Goal: Information Seeking & Learning: Find specific fact

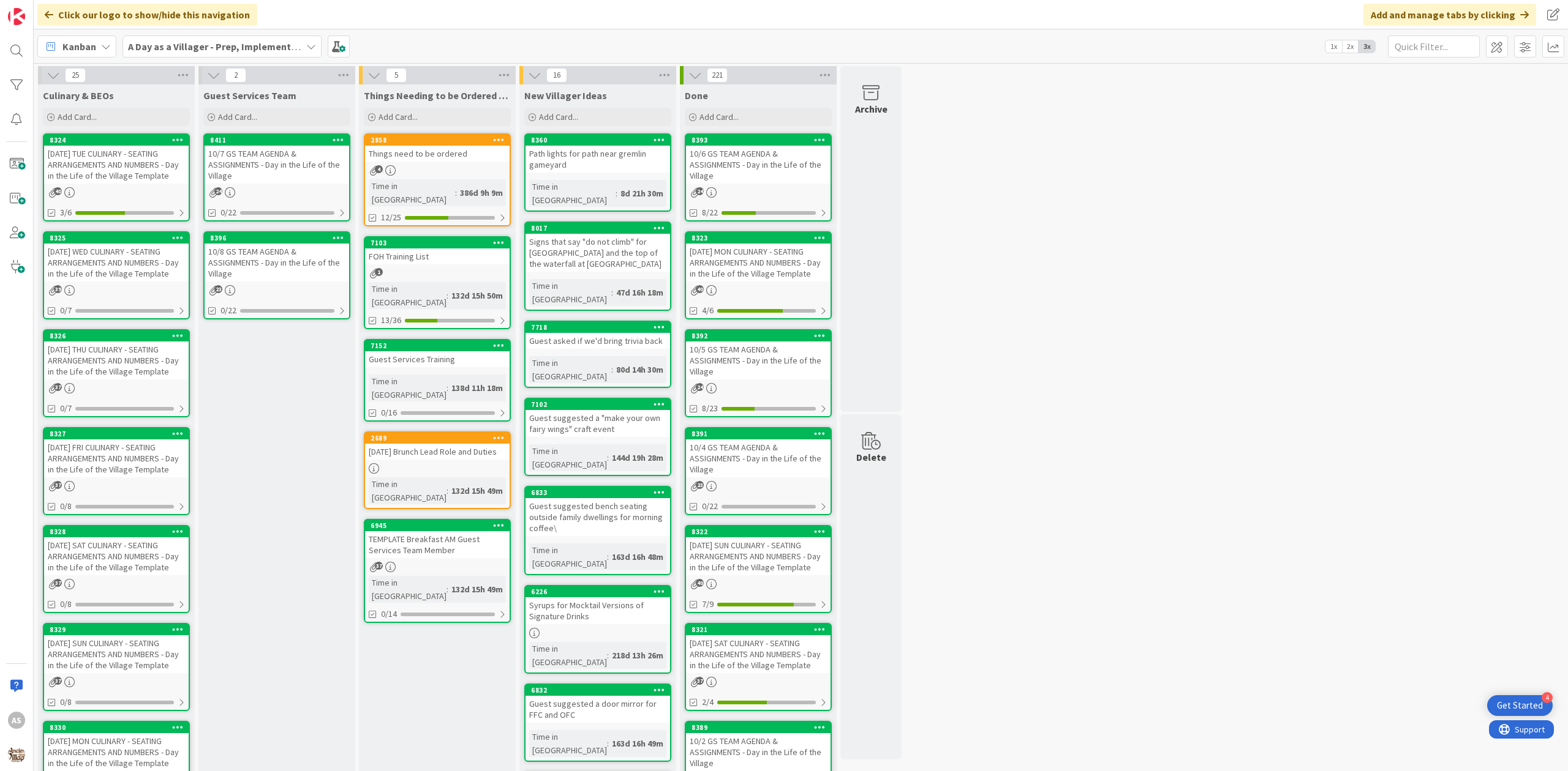
click at [103, 286] on div "39" at bounding box center [116, 290] width 144 height 11
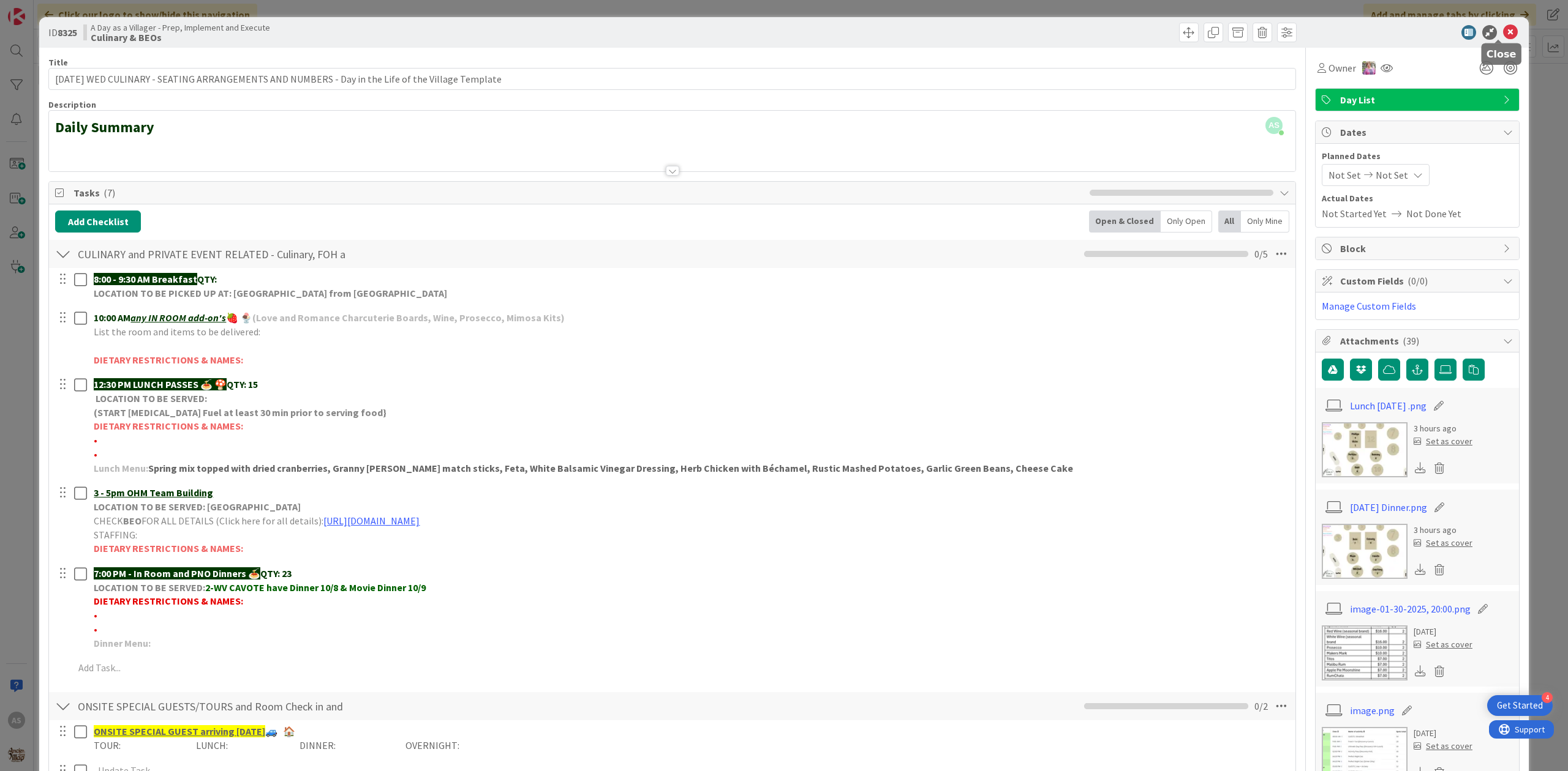
click at [1503, 33] on icon at bounding box center [1510, 32] width 15 height 15
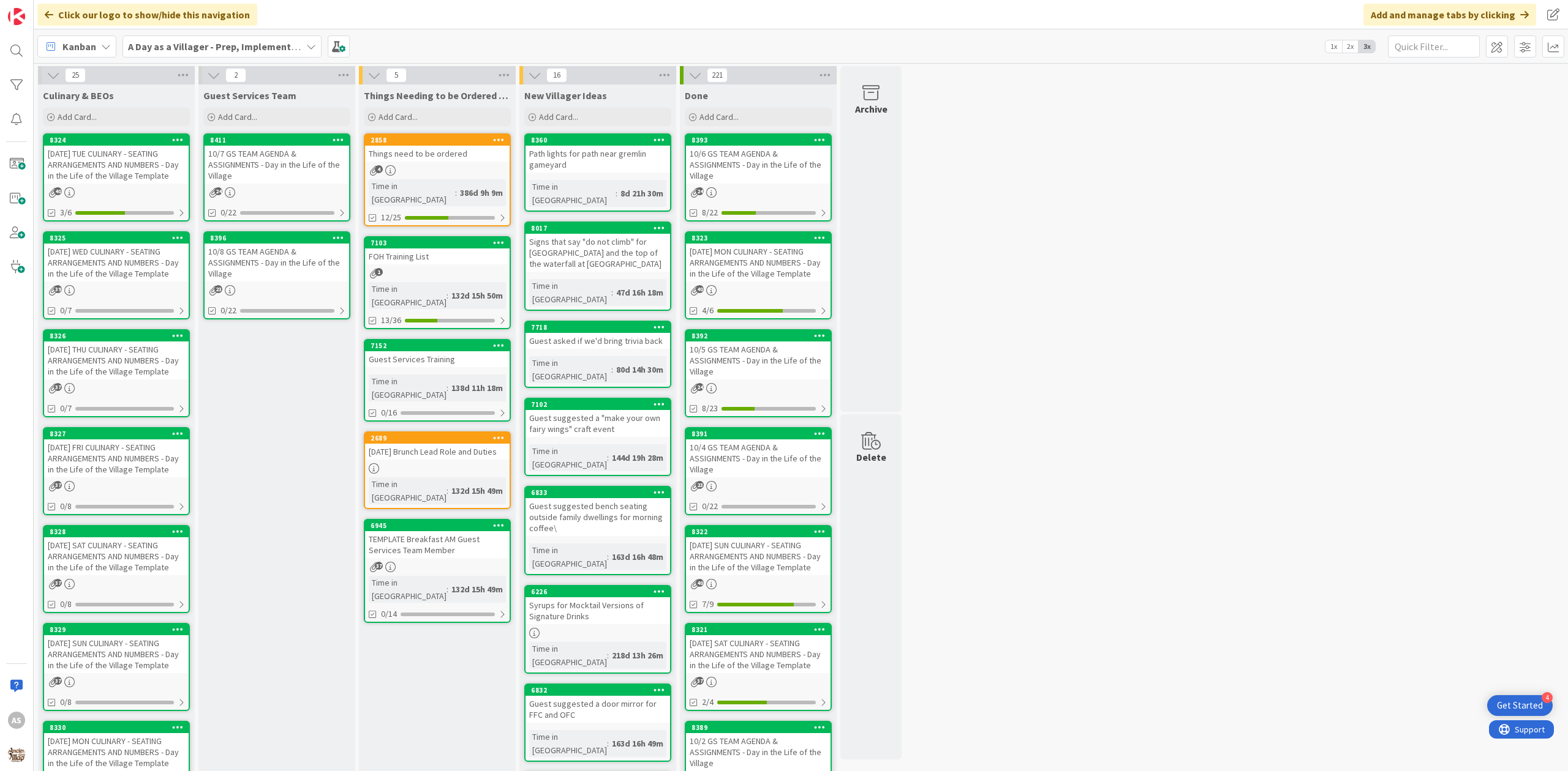
click at [172, 361] on div "[DATE] THU CULINARY - SEATING ARRANGEMENTS AND NUMBERS - Day in the Life of the…" at bounding box center [116, 360] width 144 height 38
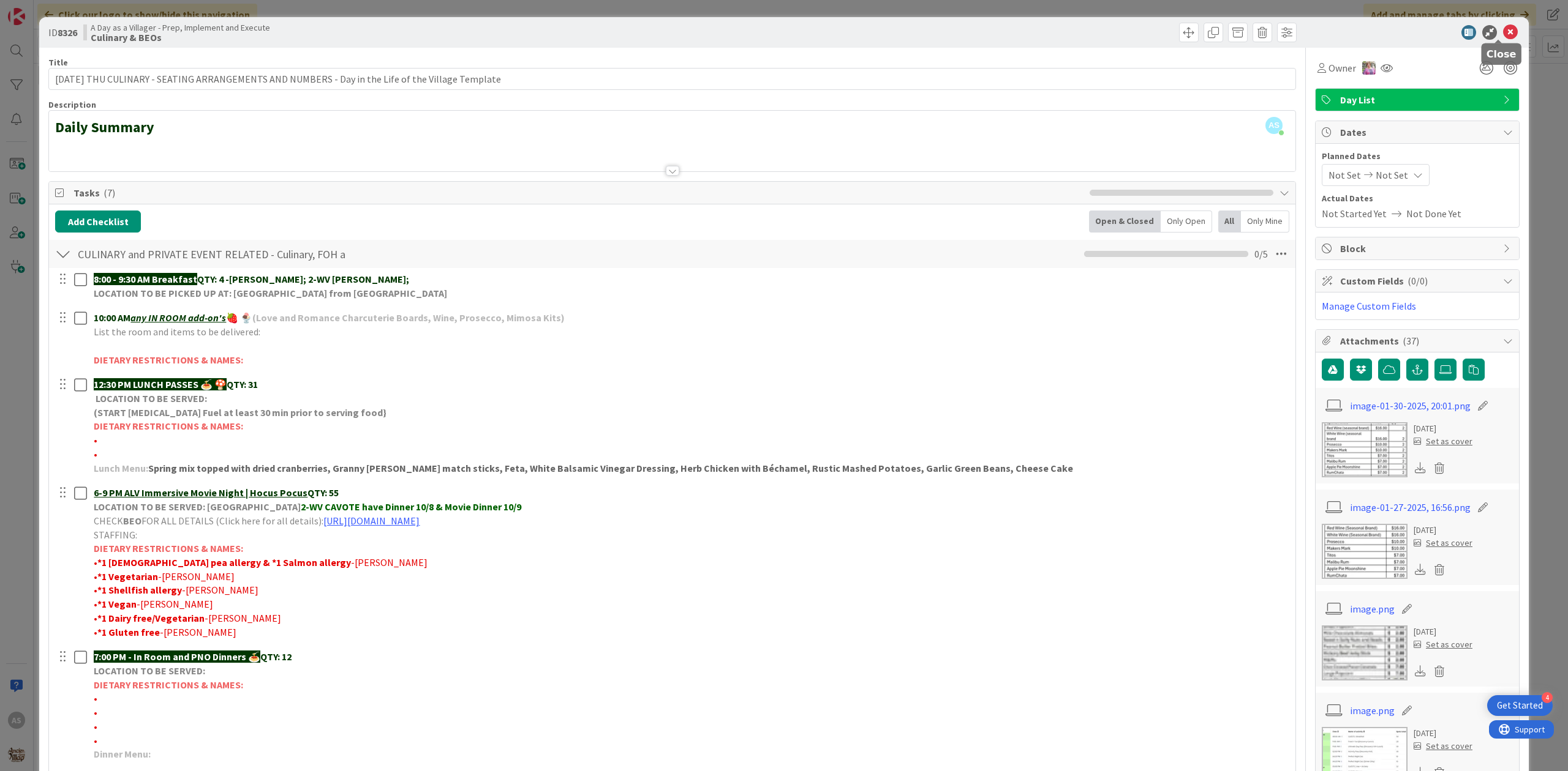
click at [1503, 33] on icon at bounding box center [1510, 32] width 15 height 15
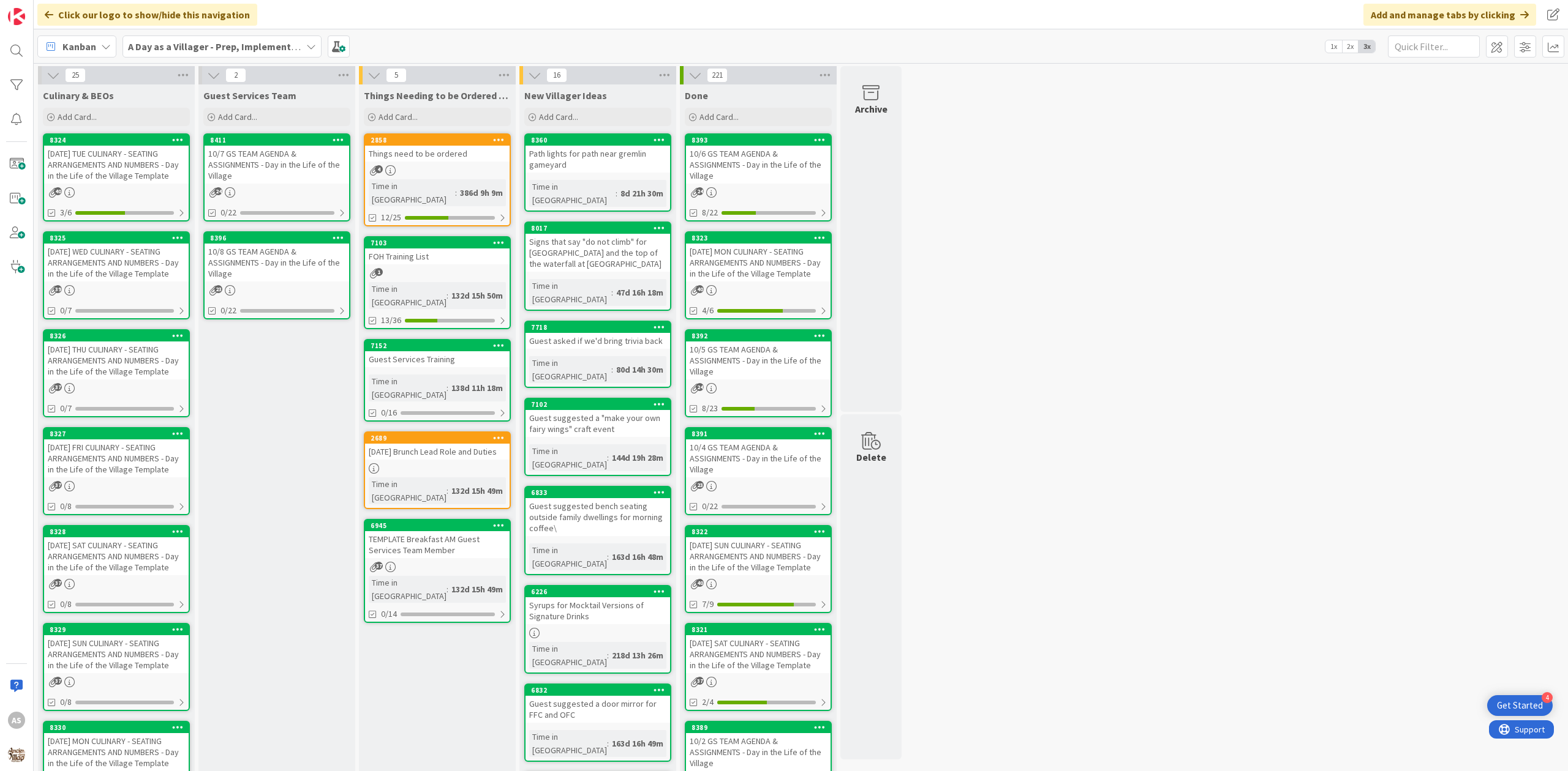
click at [769, 285] on div "40" at bounding box center [758, 290] width 144 height 11
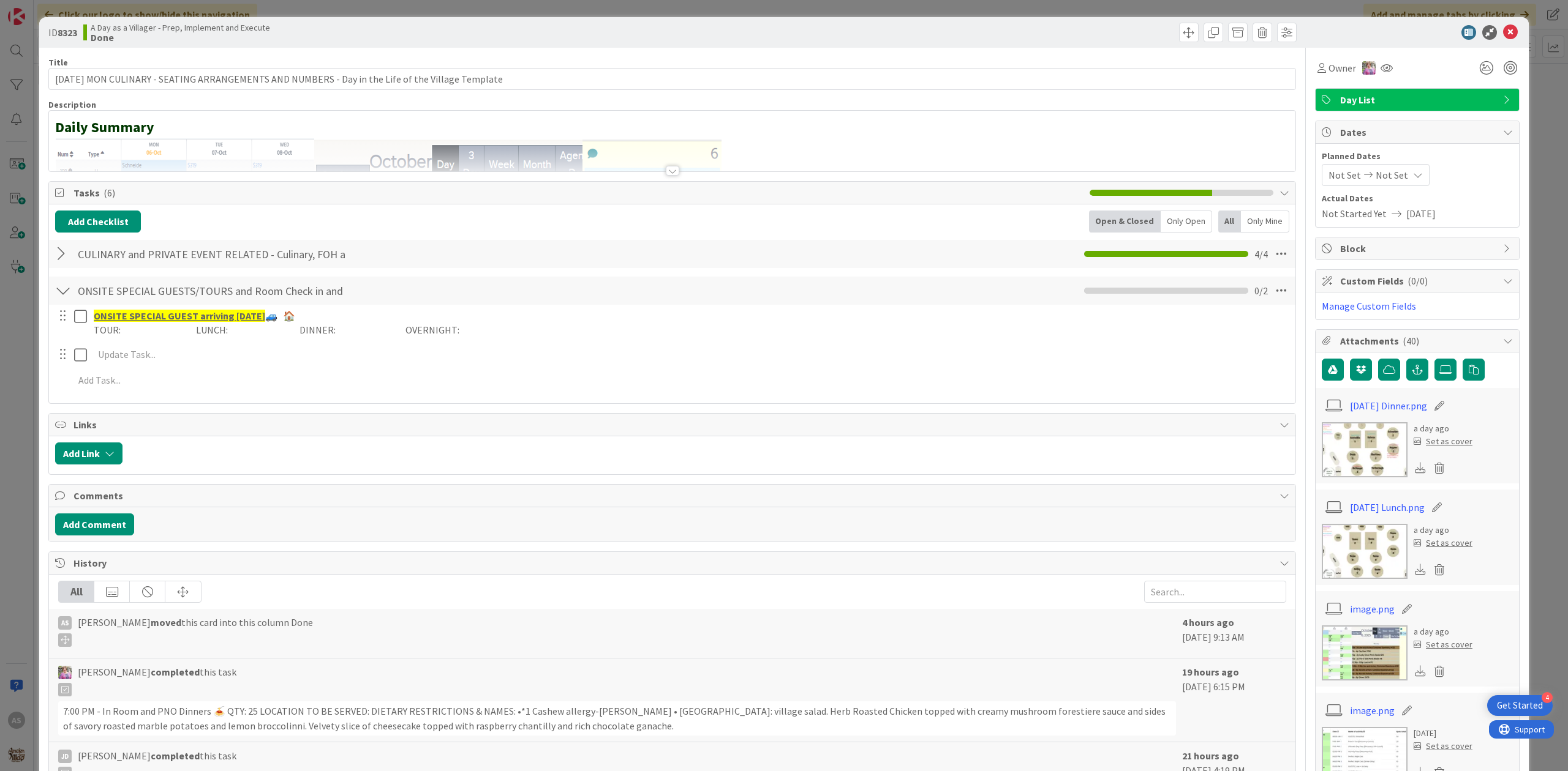
click at [1371, 449] on img at bounding box center [1364, 450] width 86 height 55
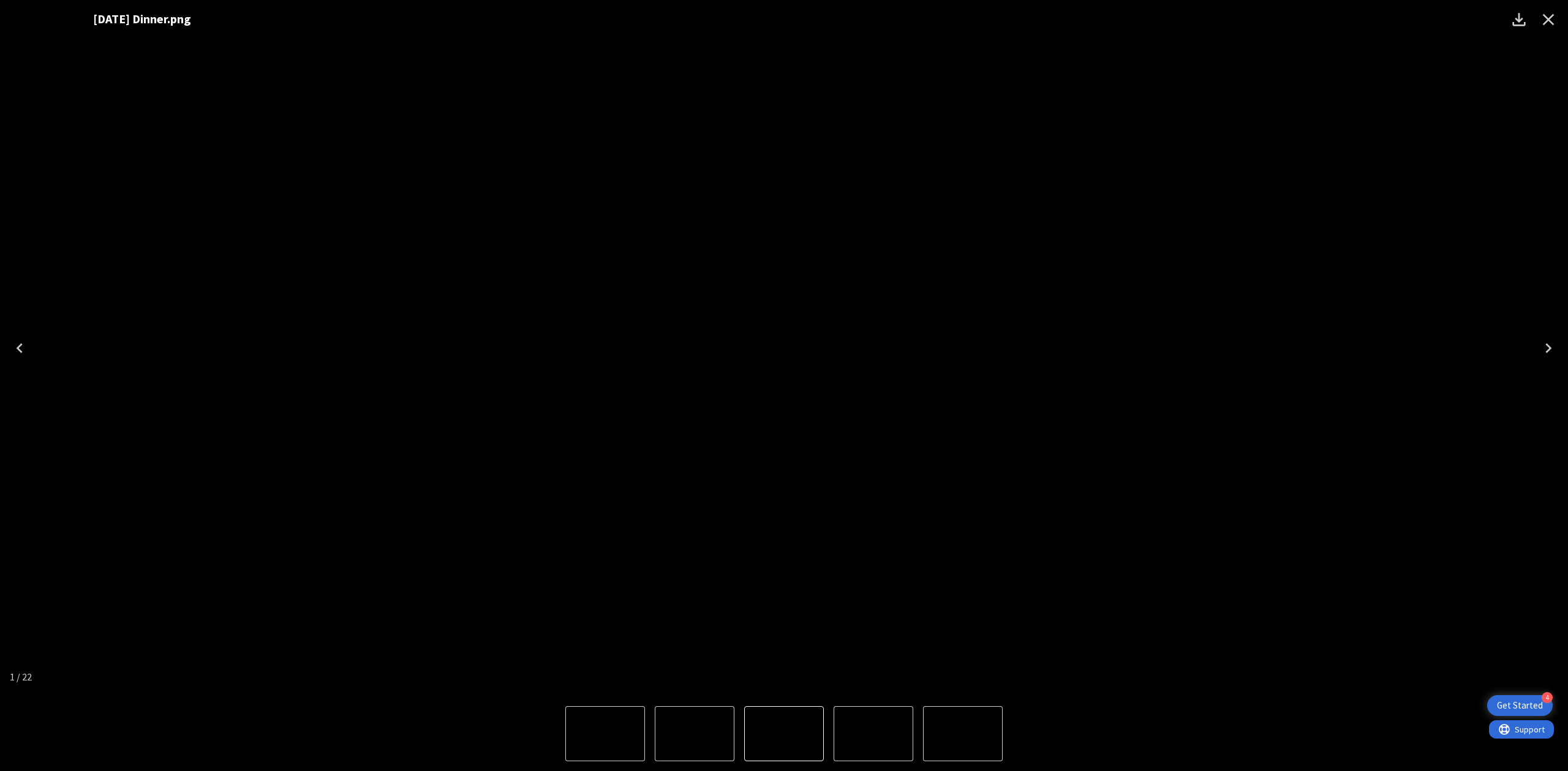
drag, startPoint x: 815, startPoint y: 218, endPoint x: 920, endPoint y: 226, distance: 105.3
click at [867, 348] on img "1 of 22" at bounding box center [867, 348] width 0 height 0
click at [1547, 26] on icon "Close" at bounding box center [1548, 19] width 19 height 19
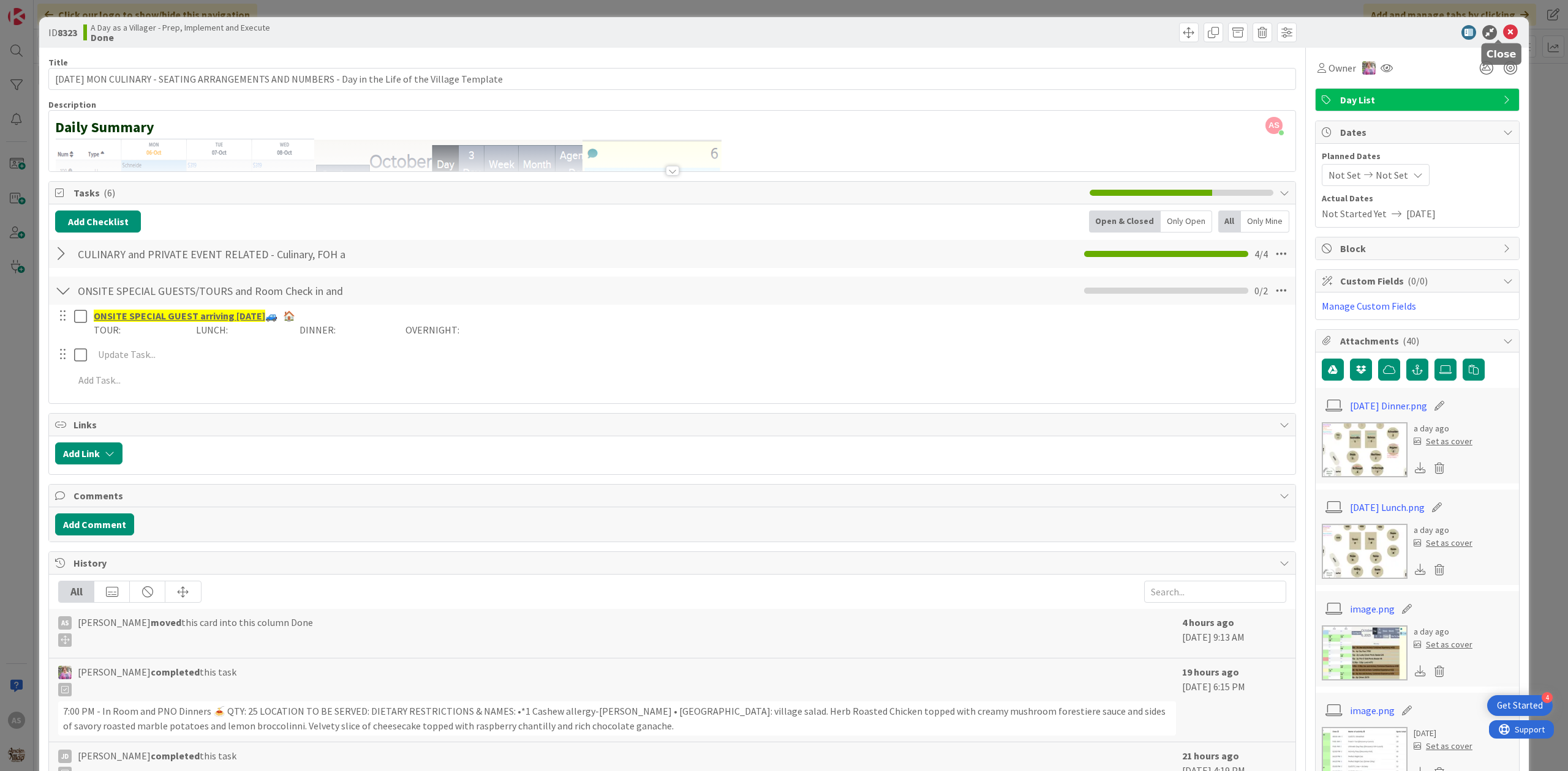
drag, startPoint x: 1498, startPoint y: 31, endPoint x: 1493, endPoint y: 36, distance: 7.1
click at [1503, 32] on icon at bounding box center [1510, 32] width 15 height 15
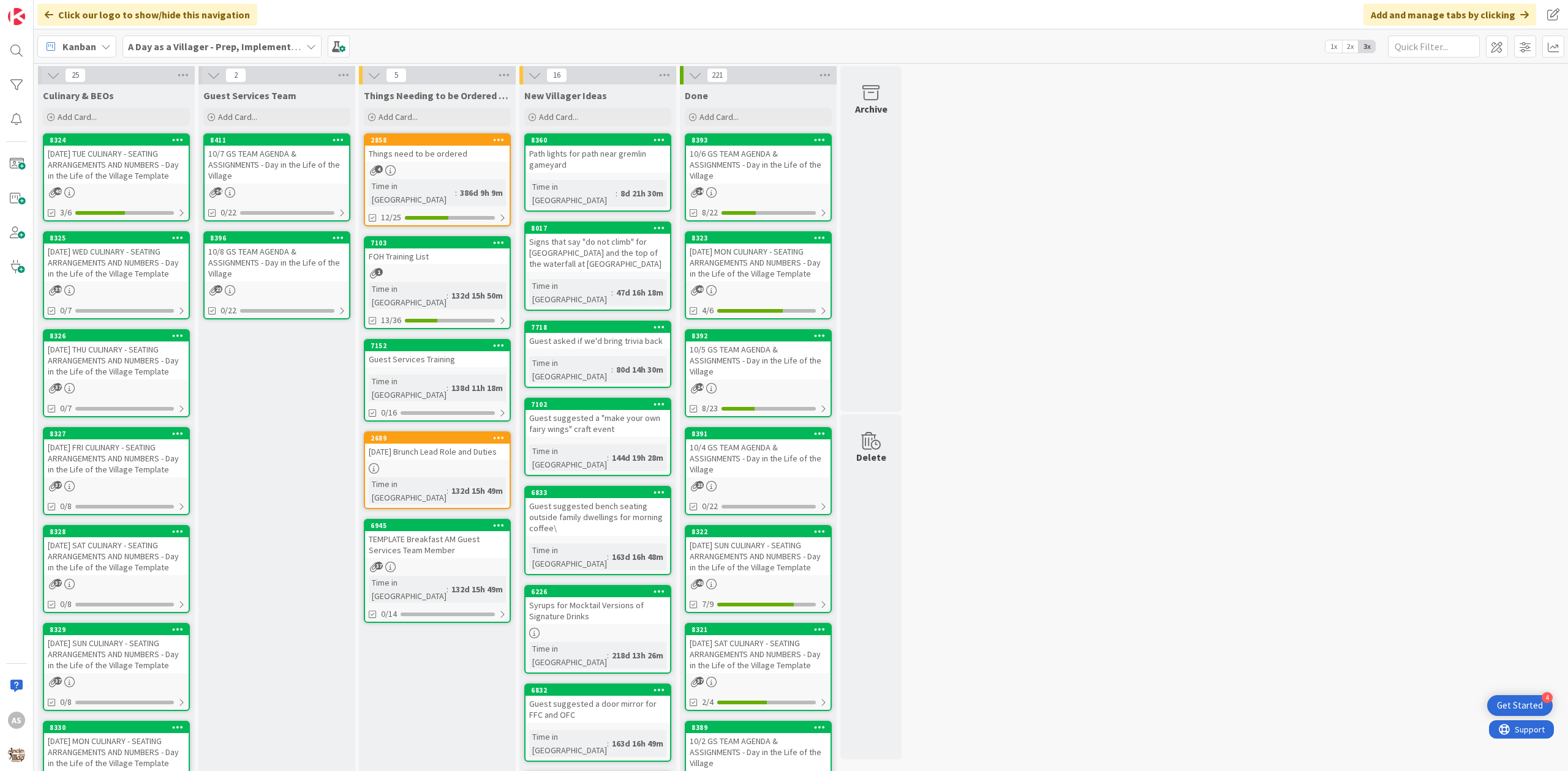
click at [393, 150] on div "Things need to be ordered" at bounding box center [437, 154] width 144 height 15
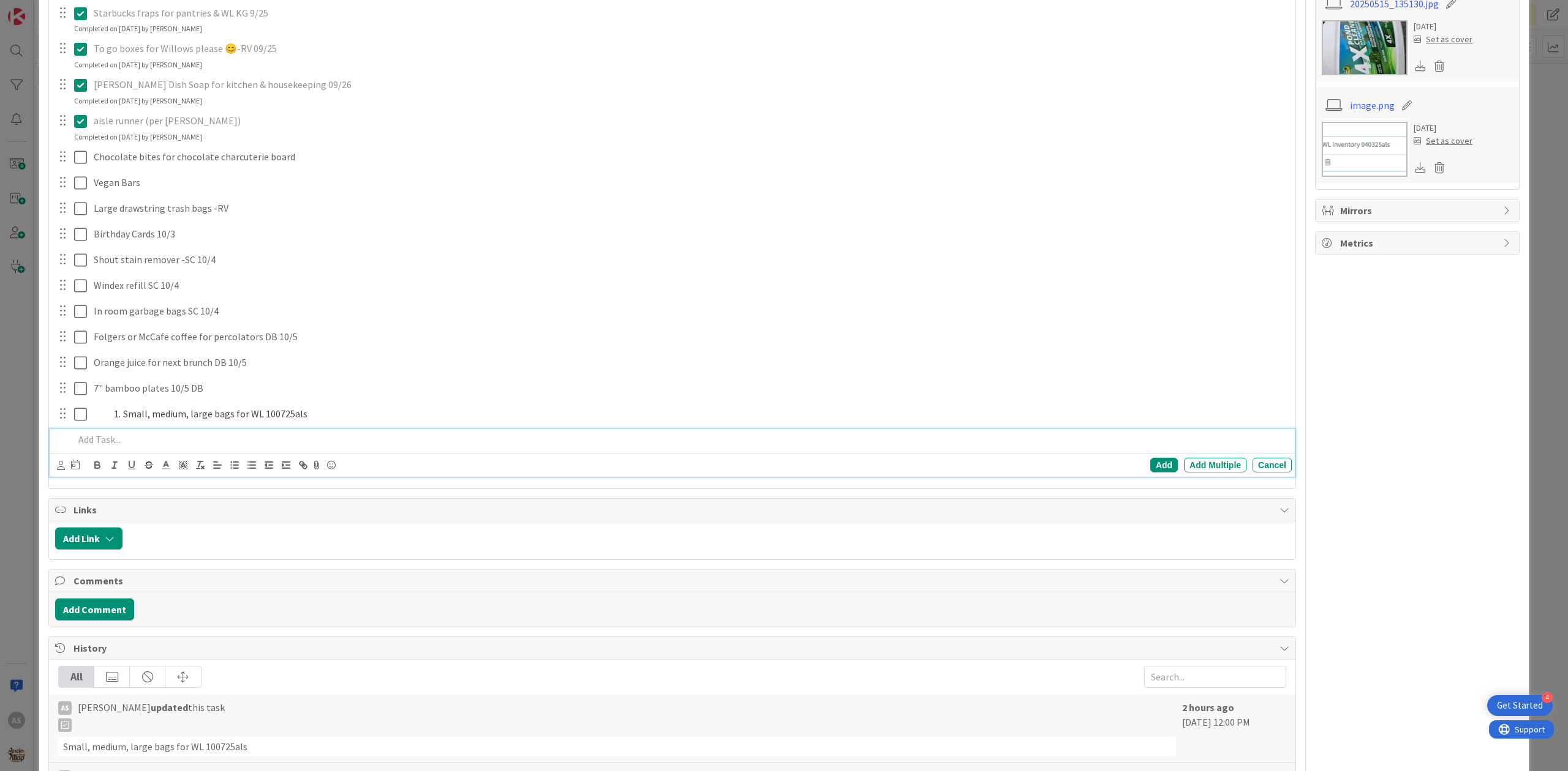
click at [123, 442] on p at bounding box center [680, 439] width 1213 height 15
click at [315, 467] on icon at bounding box center [317, 465] width 15 height 17
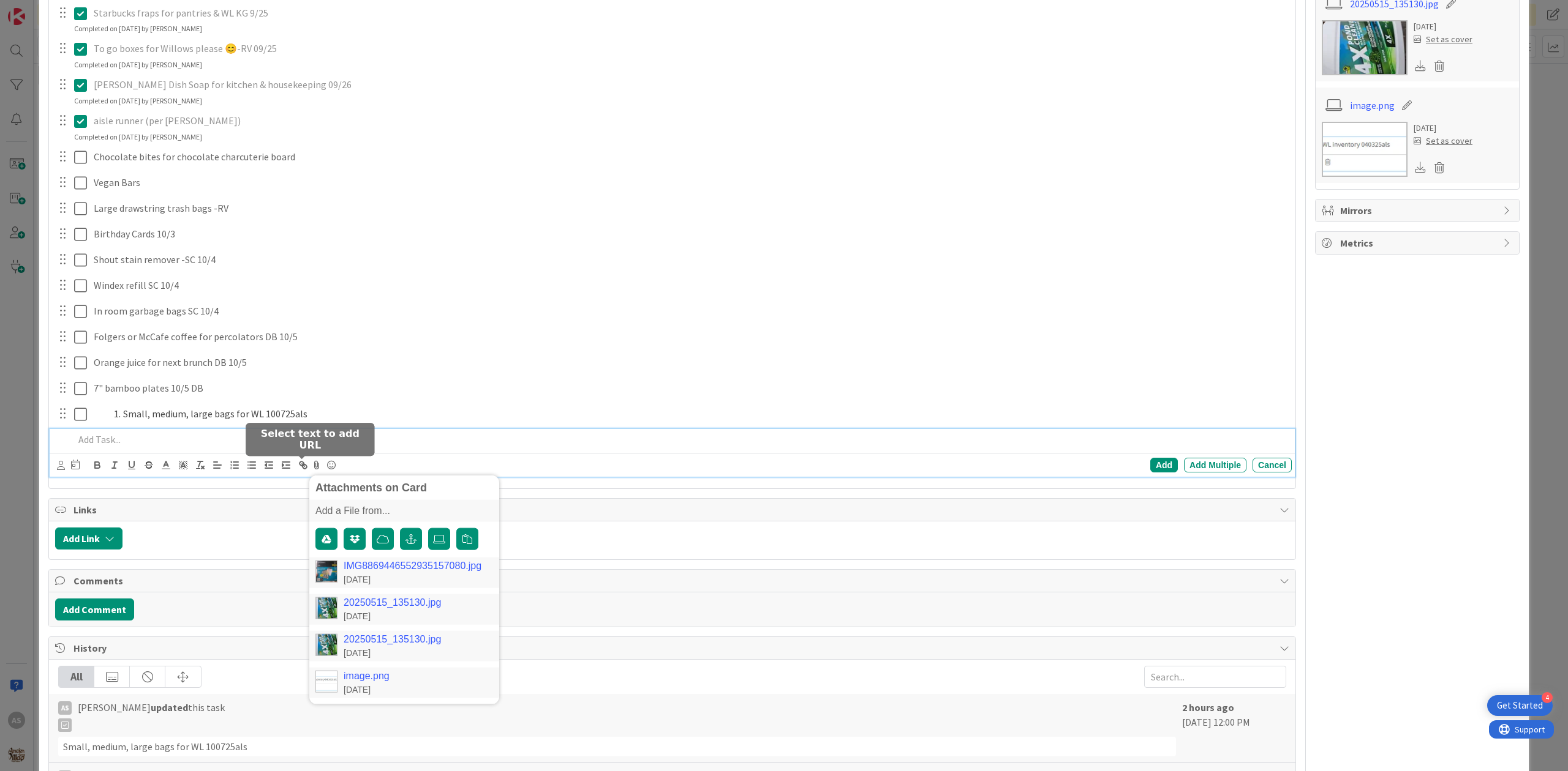
click at [300, 466] on icon "button" at bounding box center [301, 463] width 4 height 4
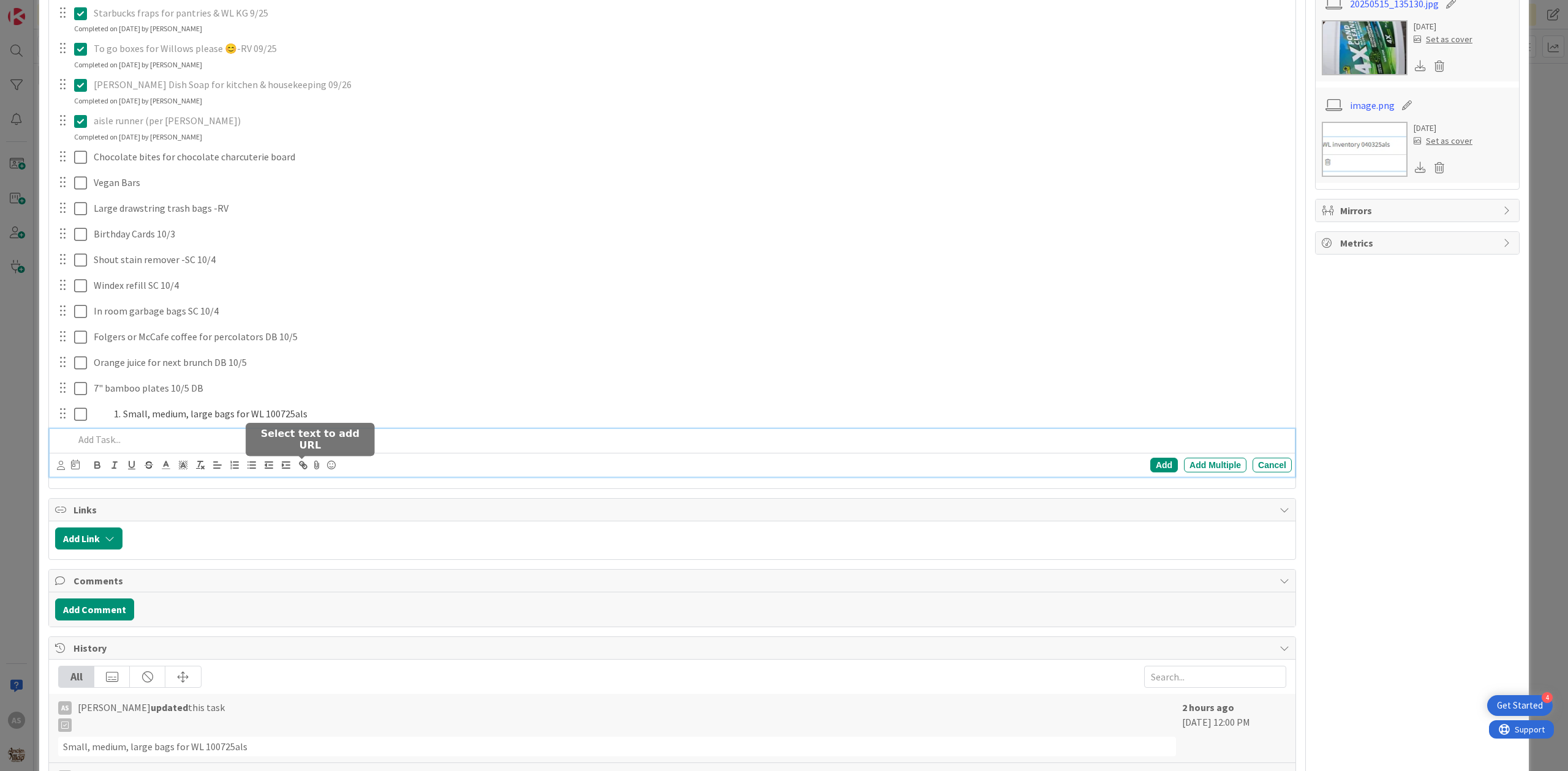
click at [301, 465] on icon "button" at bounding box center [303, 464] width 11 height 11
drag, startPoint x: 1010, startPoint y: 469, endPoint x: 43, endPoint y: 446, distance: 967.3
click at [43, 446] on div "ID 2858 A Day as a Villager - Prep, Implement and Execute Things Needing to be …" at bounding box center [783, 244] width 1490 height 1664
click at [303, 469] on icon "button" at bounding box center [305, 466] width 4 height 4
click at [724, 489] on link at bounding box center [719, 490] width 28 height 9
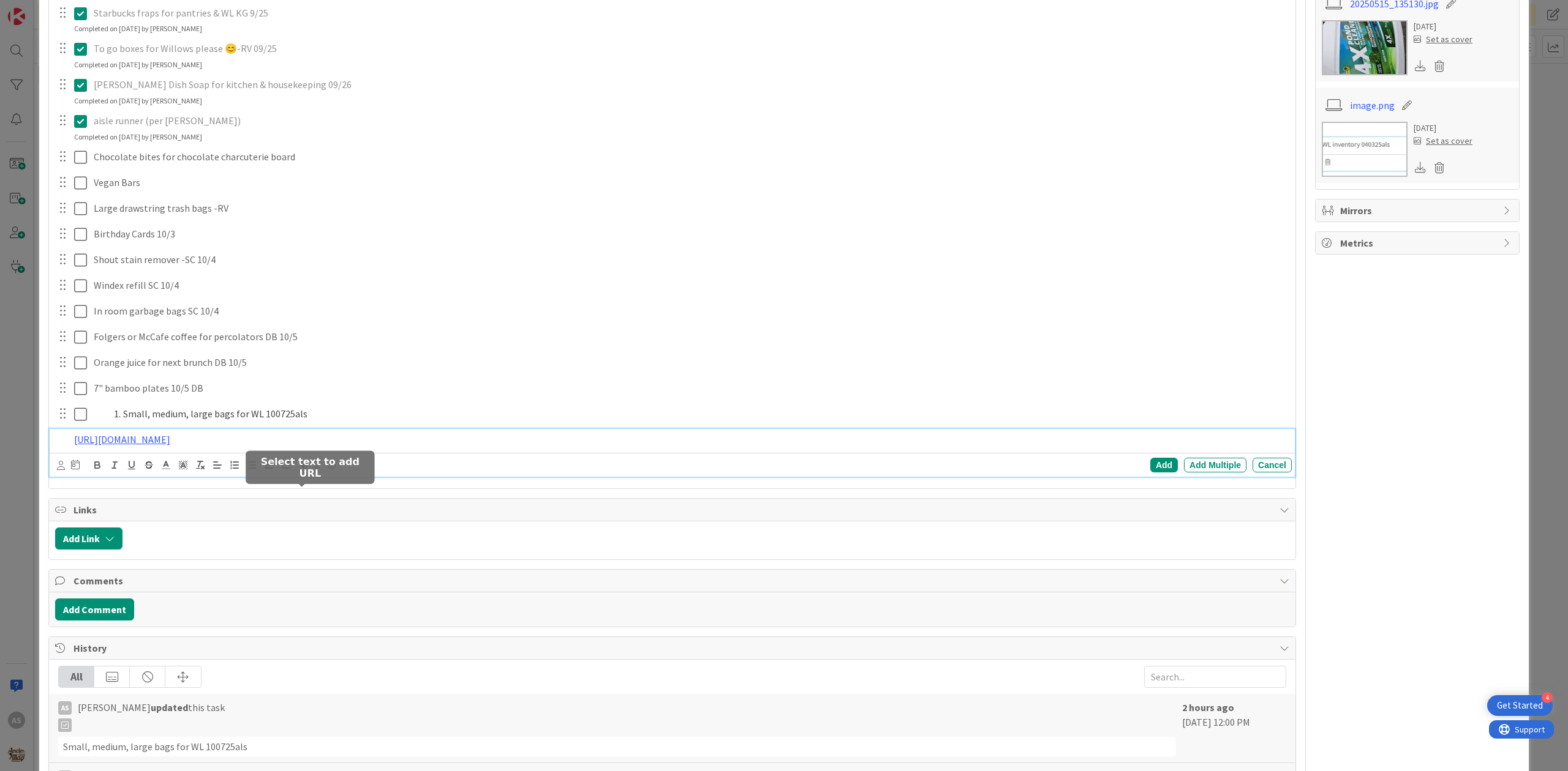
click at [298, 471] on icon "button" at bounding box center [303, 464] width 11 height 11
click at [303, 469] on icon "button" at bounding box center [305, 466] width 4 height 4
type input "[URL][DOMAIN_NAME]"
click at [723, 490] on link at bounding box center [719, 490] width 28 height 9
click at [304, 466] on icon "button" at bounding box center [303, 464] width 11 height 11
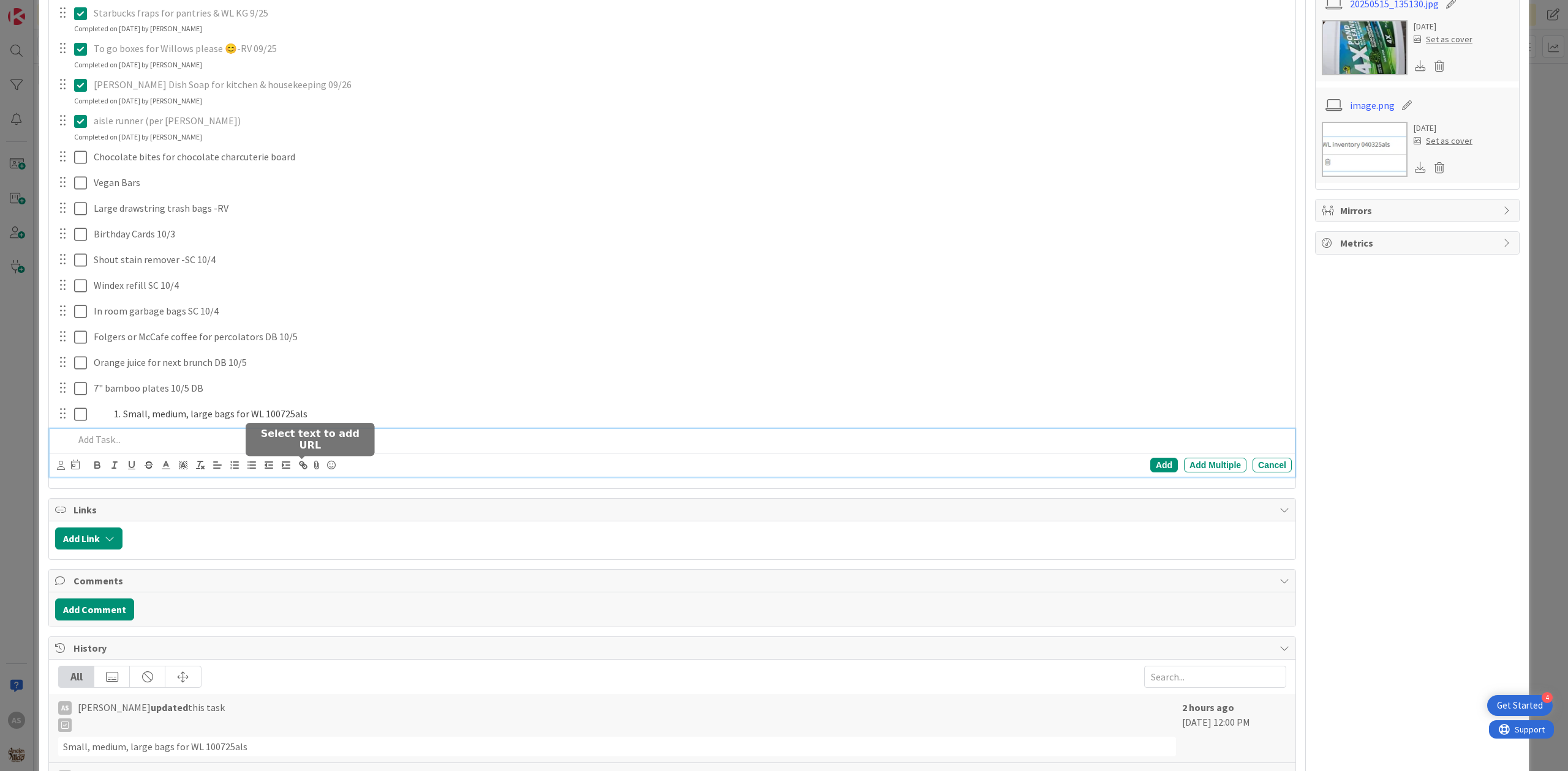
click at [303, 461] on icon "button" at bounding box center [303, 464] width 11 height 11
click at [306, 467] on icon "button" at bounding box center [303, 464] width 11 height 11
click at [305, 467] on icon "button" at bounding box center [305, 466] width 4 height 4
click at [213, 446] on p at bounding box center [680, 439] width 1213 height 15
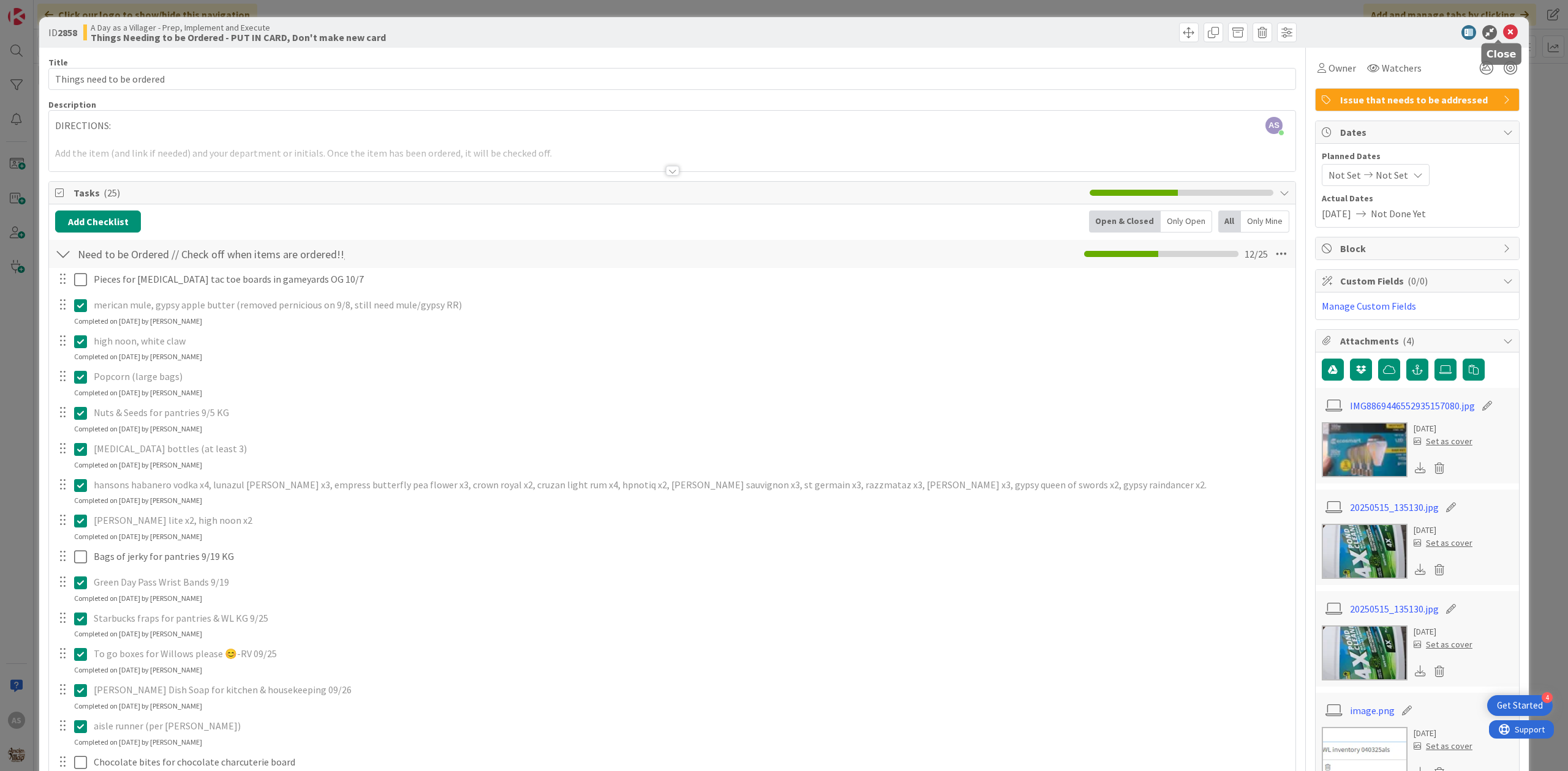
click at [1503, 33] on icon at bounding box center [1510, 32] width 15 height 15
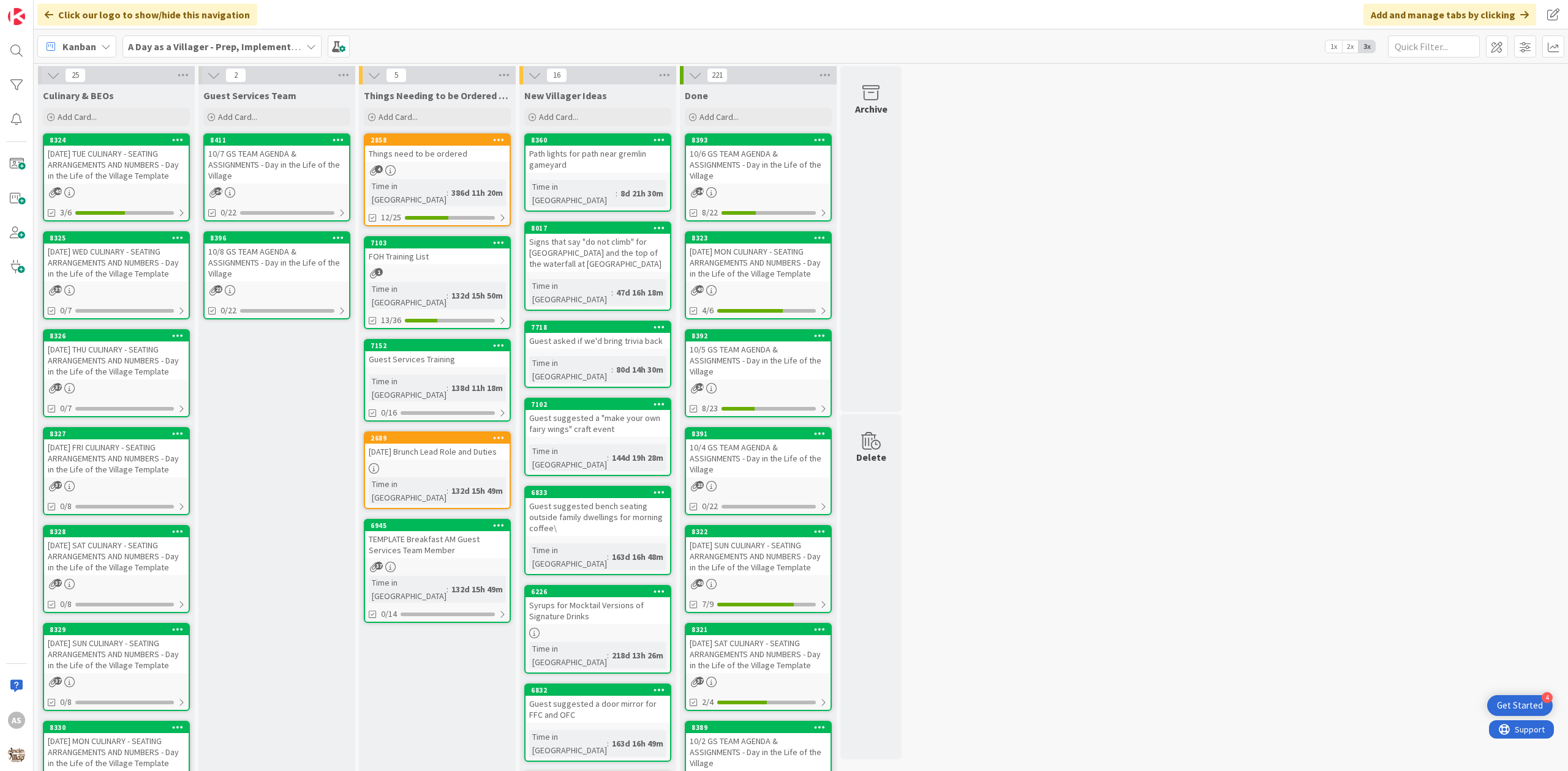
click at [265, 446] on div "Guest Services Team Add Card... 8411 10/7 GS TEAM AGENDA & ASSIGNMENTS - Day in…" at bounding box center [277, 612] width 157 height 1057
click at [87, 364] on div "[DATE] THU CULINARY - SEATING ARRANGEMENTS AND NUMBERS - Day in the Life of the…" at bounding box center [116, 360] width 144 height 38
click at [1176, 453] on div "25 Culinary & BEOs Add Card... 8324 [DATE] TUE CULINARY - SEATING ARRANGEMENTS …" at bounding box center [800, 607] width 1529 height 1082
click at [456, 163] on div "2858 Things need to be ordered 4 Time in [GEOGRAPHIC_DATA] : 386d 11h 20m 12/25" at bounding box center [437, 180] width 147 height 93
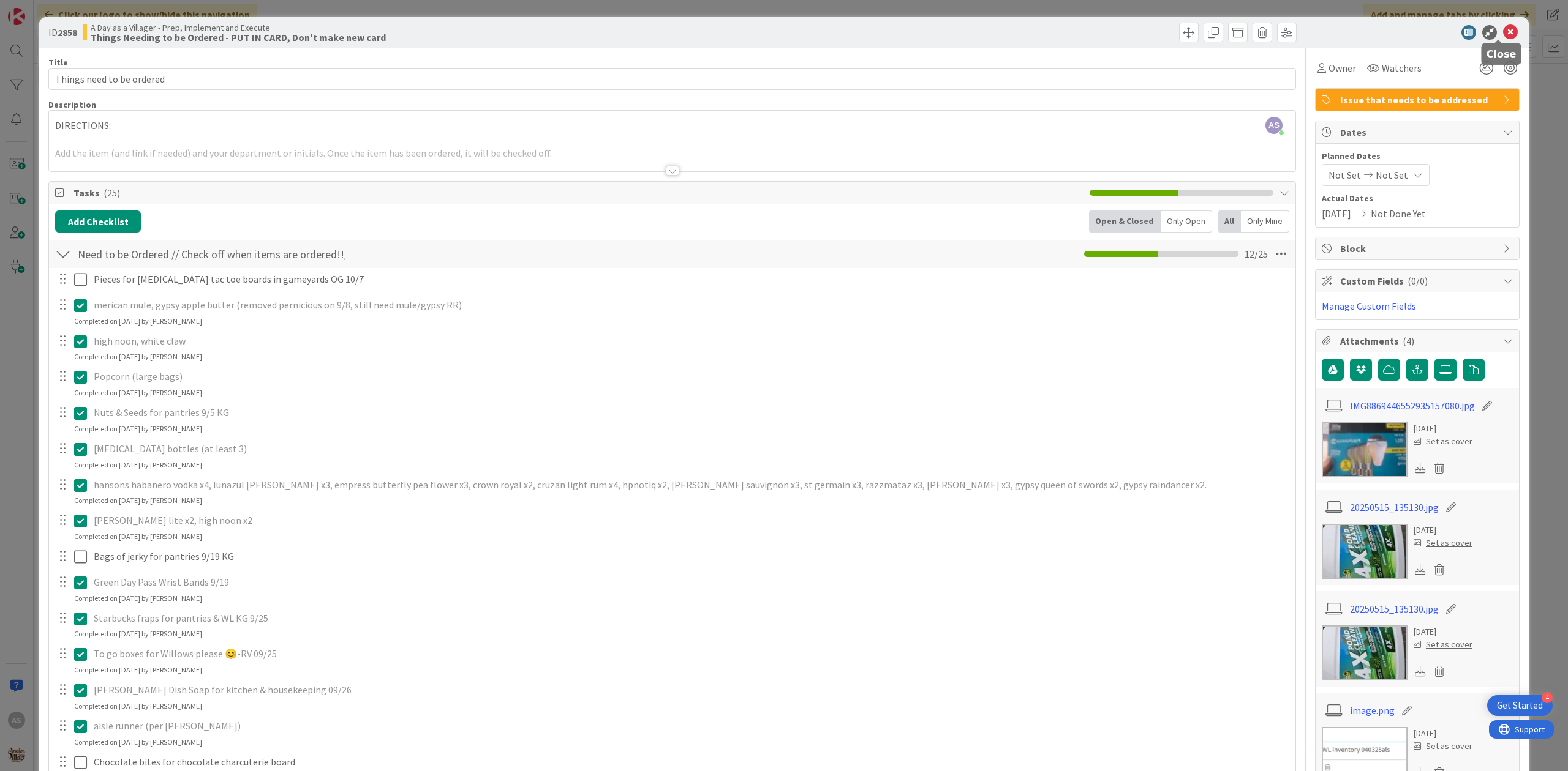
drag, startPoint x: 1493, startPoint y: 33, endPoint x: 1418, endPoint y: 33, distance: 75.0
click at [1503, 33] on icon at bounding box center [1510, 32] width 15 height 15
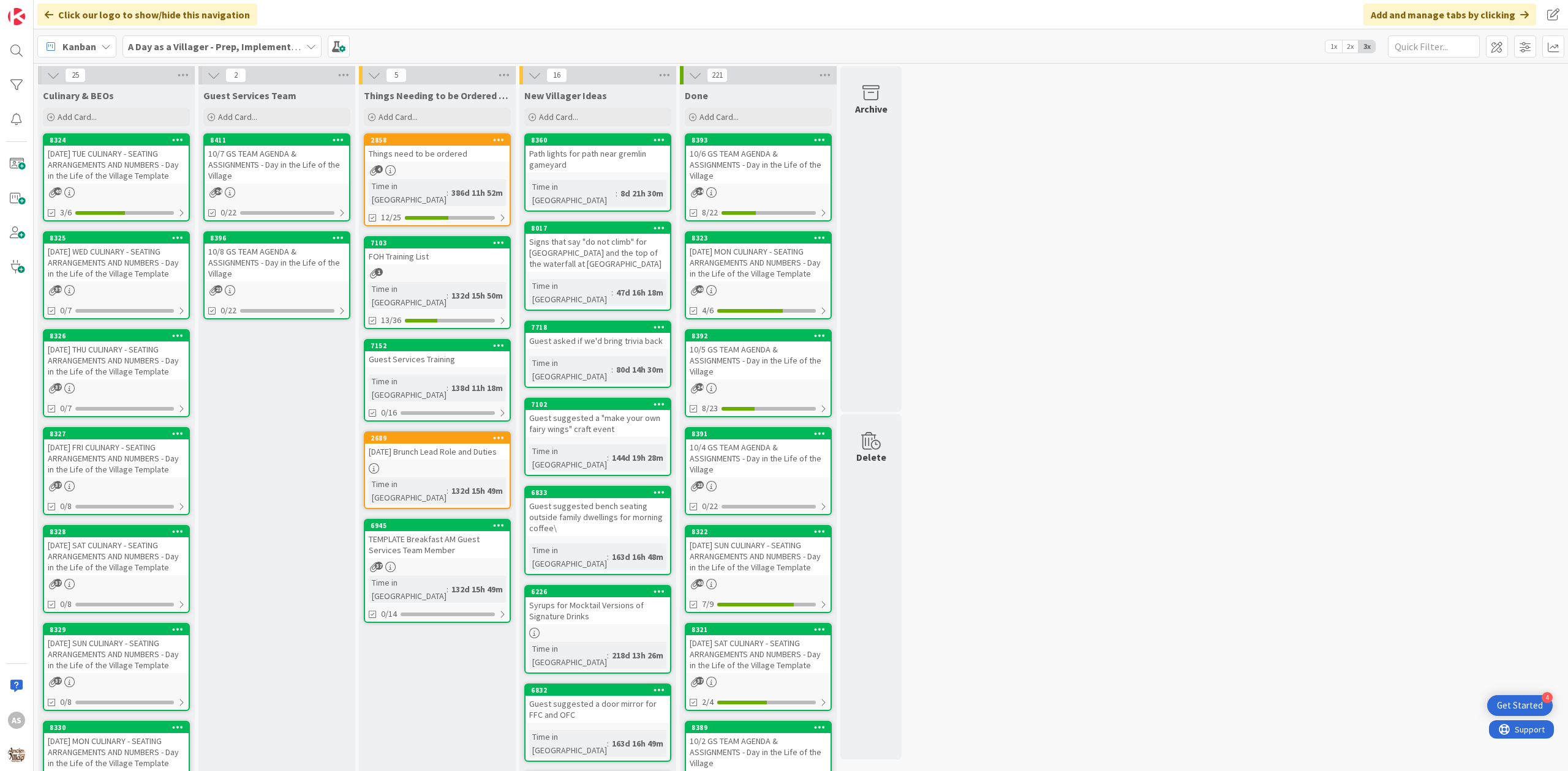
click at [218, 587] on div "Guest Services Team Add Card... 8411 10/7 GS TEAM AGENDA & ASSIGNMENTS - Day in…" at bounding box center [277, 612] width 157 height 1057
click at [980, 479] on div "25 Culinary & BEOs Add Card... 8324 [DATE] TUE CULINARY - SEATING ARRANGEMENTS …" at bounding box center [800, 607] width 1529 height 1082
click at [256, 451] on div "Guest Services Team Add Card... 8411 10/7 GS TEAM AGENDA & ASSIGNMENTS - Day in…" at bounding box center [277, 612] width 157 height 1057
click at [259, 498] on div "Guest Services Team Add Card... 8411 10/7 GS TEAM AGENDA & ASSIGNMENTS - Day in…" at bounding box center [277, 612] width 157 height 1057
click at [295, 486] on div "Guest Services Team Add Card... 8411 10/7 GS TEAM AGENDA & ASSIGNMENTS - Day in…" at bounding box center [277, 612] width 157 height 1057
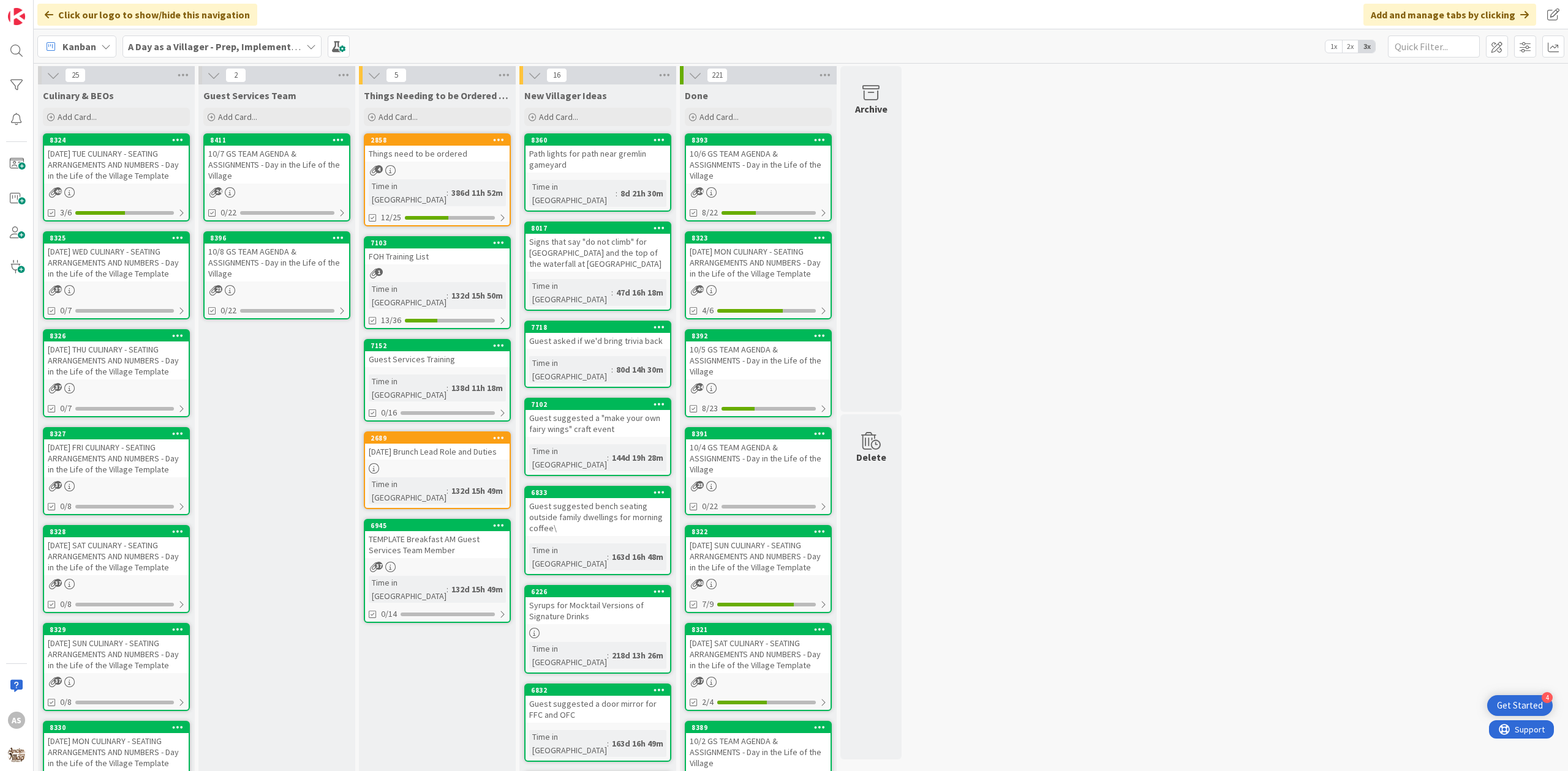
click at [412, 144] on div "2858" at bounding box center [437, 139] width 144 height 11
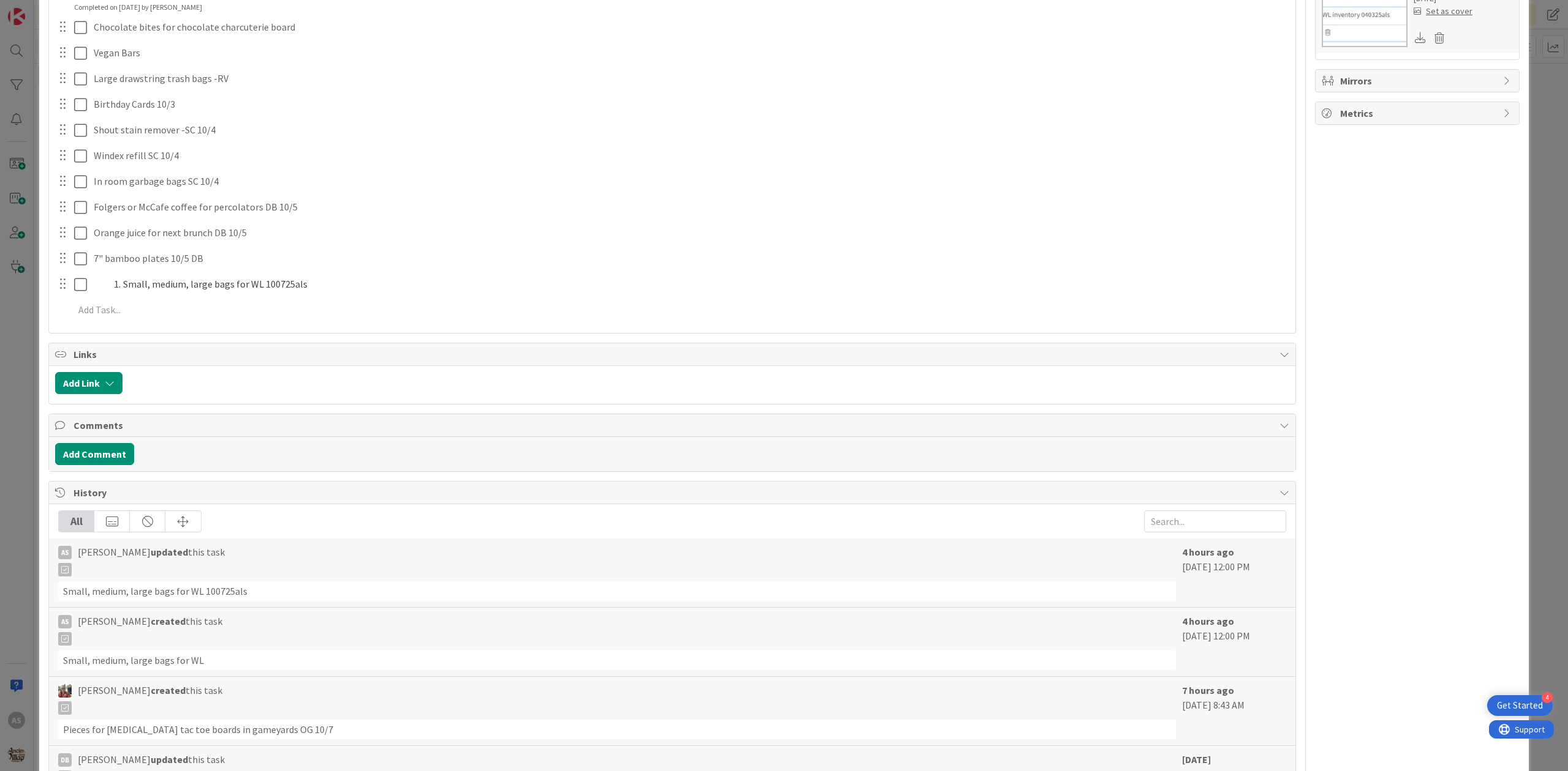
scroll to position [652, 0]
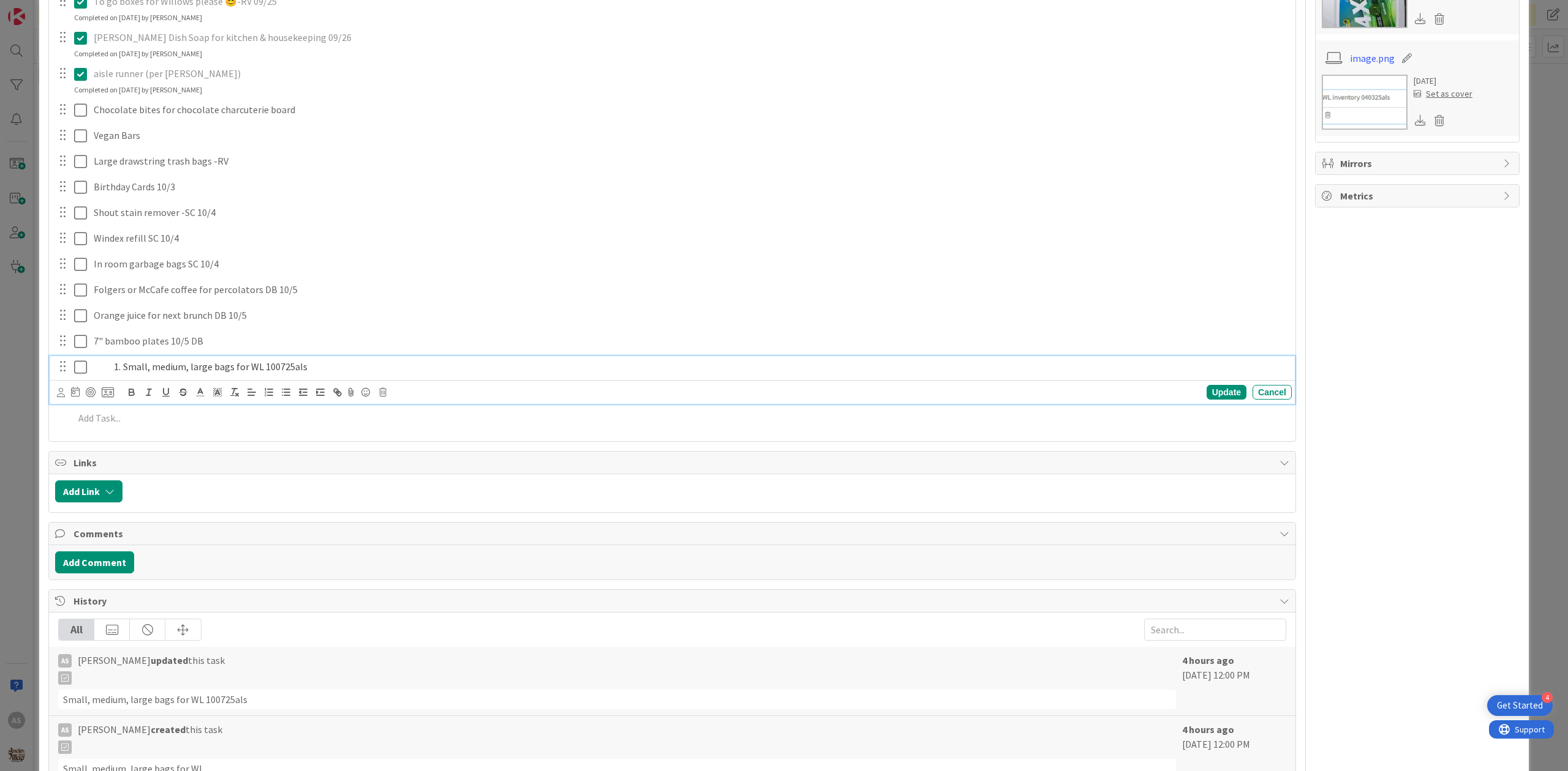
click at [234, 371] on li "Small, medium, large bags for WL 100725als" at bounding box center [697, 367] width 1178 height 15
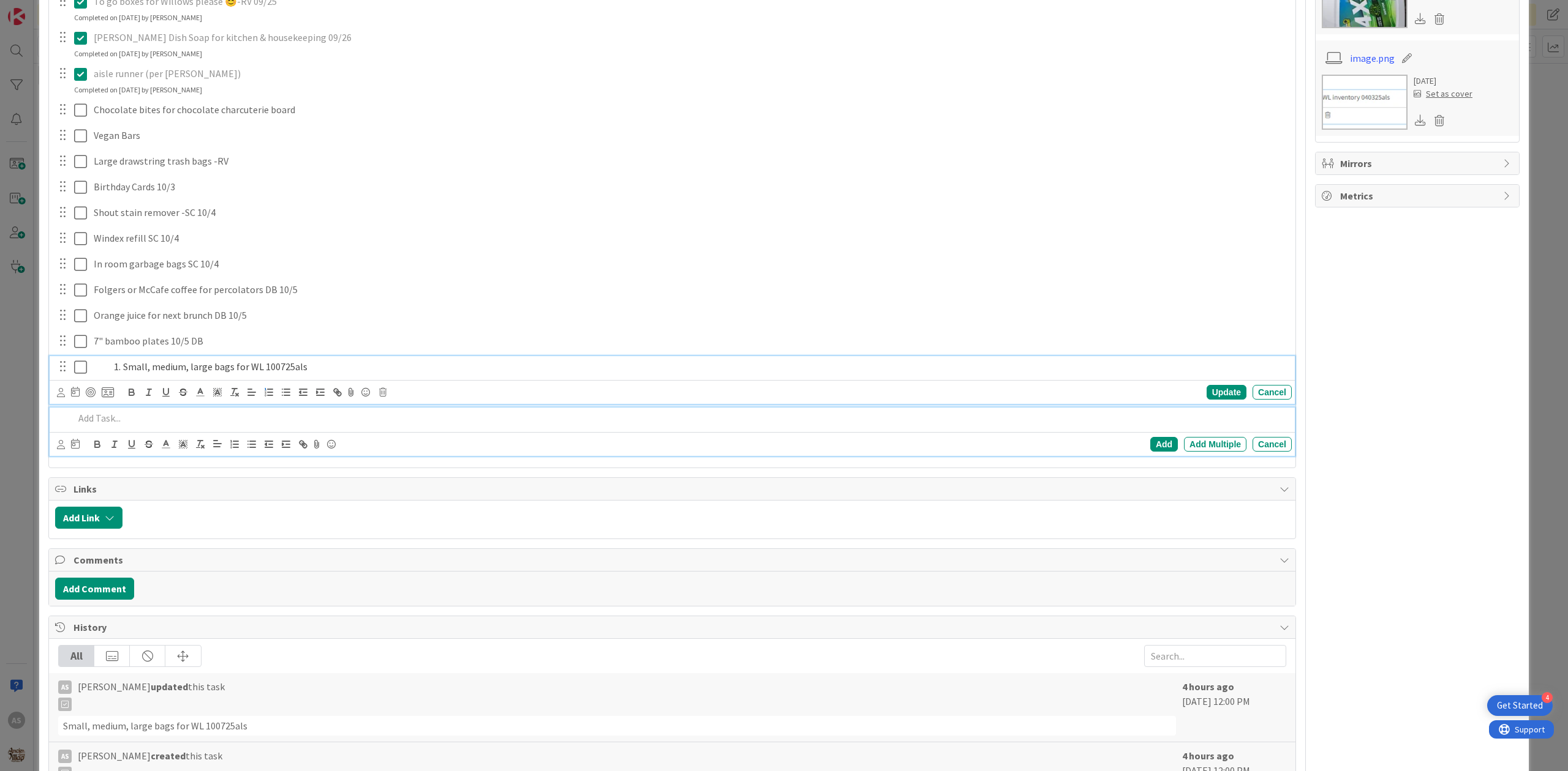
click at [154, 419] on p at bounding box center [680, 418] width 1213 height 15
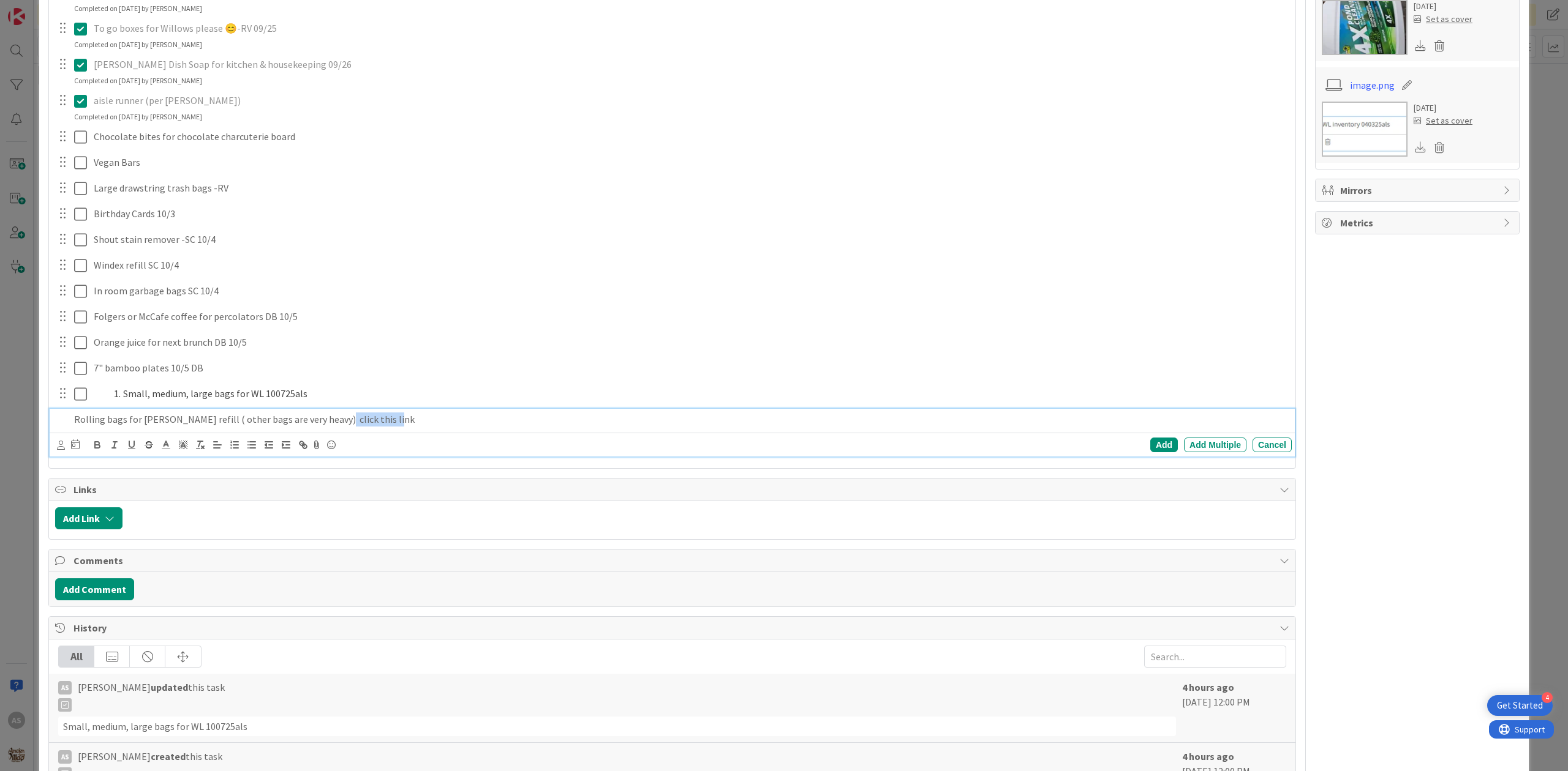
drag, startPoint x: 375, startPoint y: 427, endPoint x: 324, endPoint y: 424, distance: 51.1
click at [324, 424] on p "Rolling bags for [PERSON_NAME] refill ( other bags are very heavy) click this l…" at bounding box center [680, 419] width 1213 height 15
click at [305, 446] on icon "button" at bounding box center [305, 446] width 4 height 4
paste input "[URL][DOMAIN_NAME]"
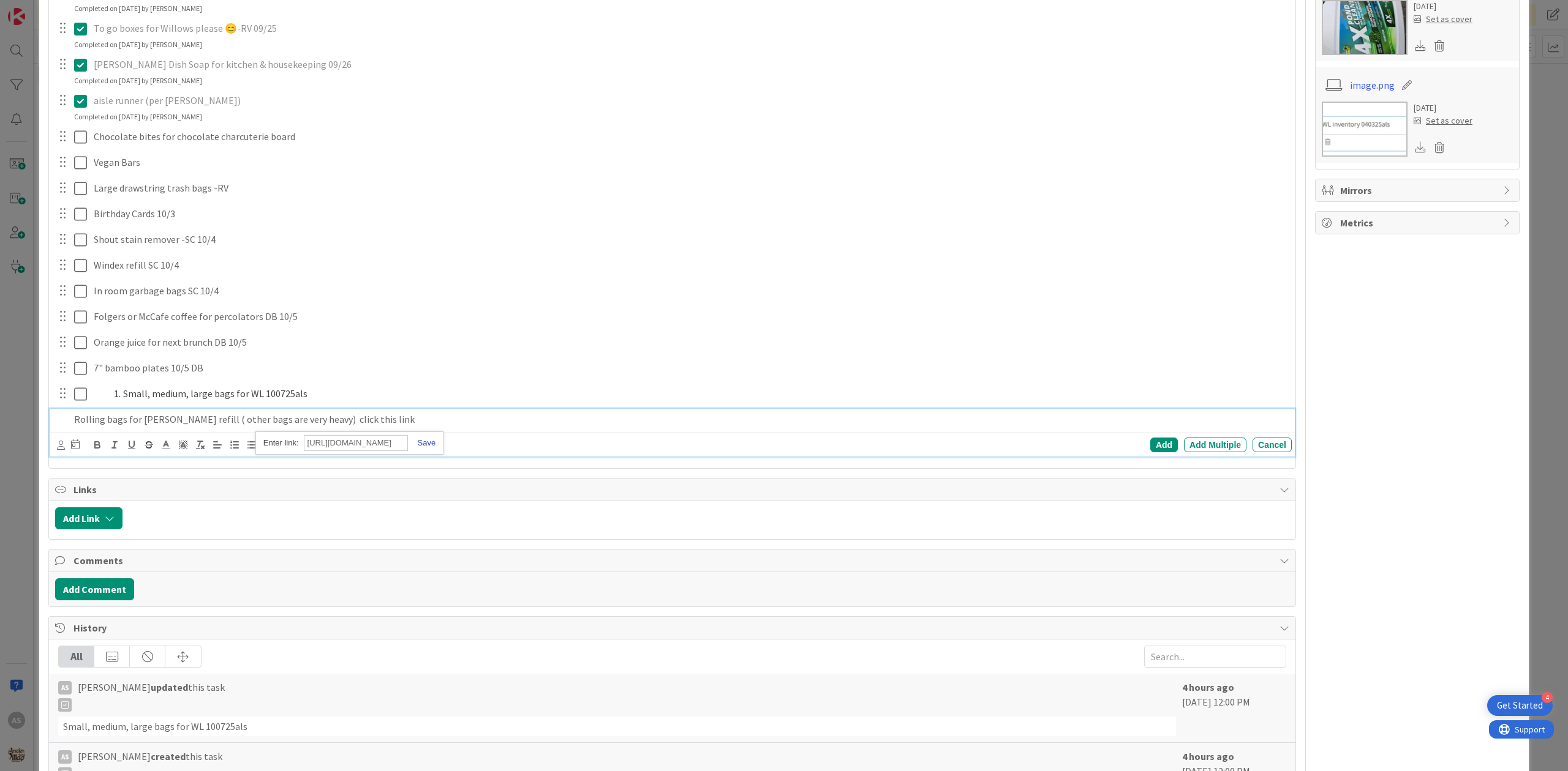
type input "[URL][DOMAIN_NAME]"
click at [428, 444] on link at bounding box center [421, 442] width 28 height 9
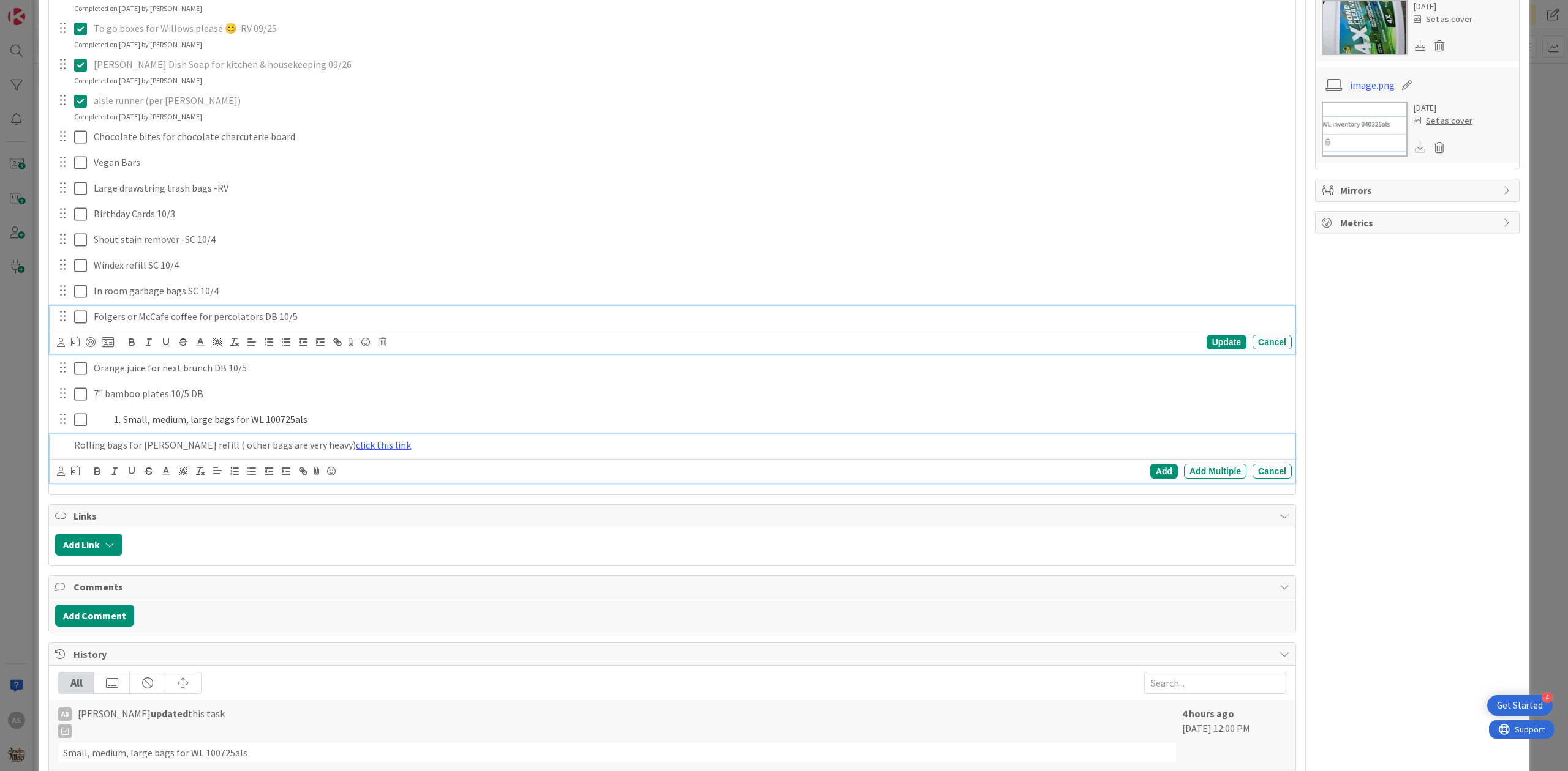
click at [474, 328] on div "Folgers or McCafe coffee for percolators DB 10/5 Update Cancel" at bounding box center [672, 330] width 1245 height 48
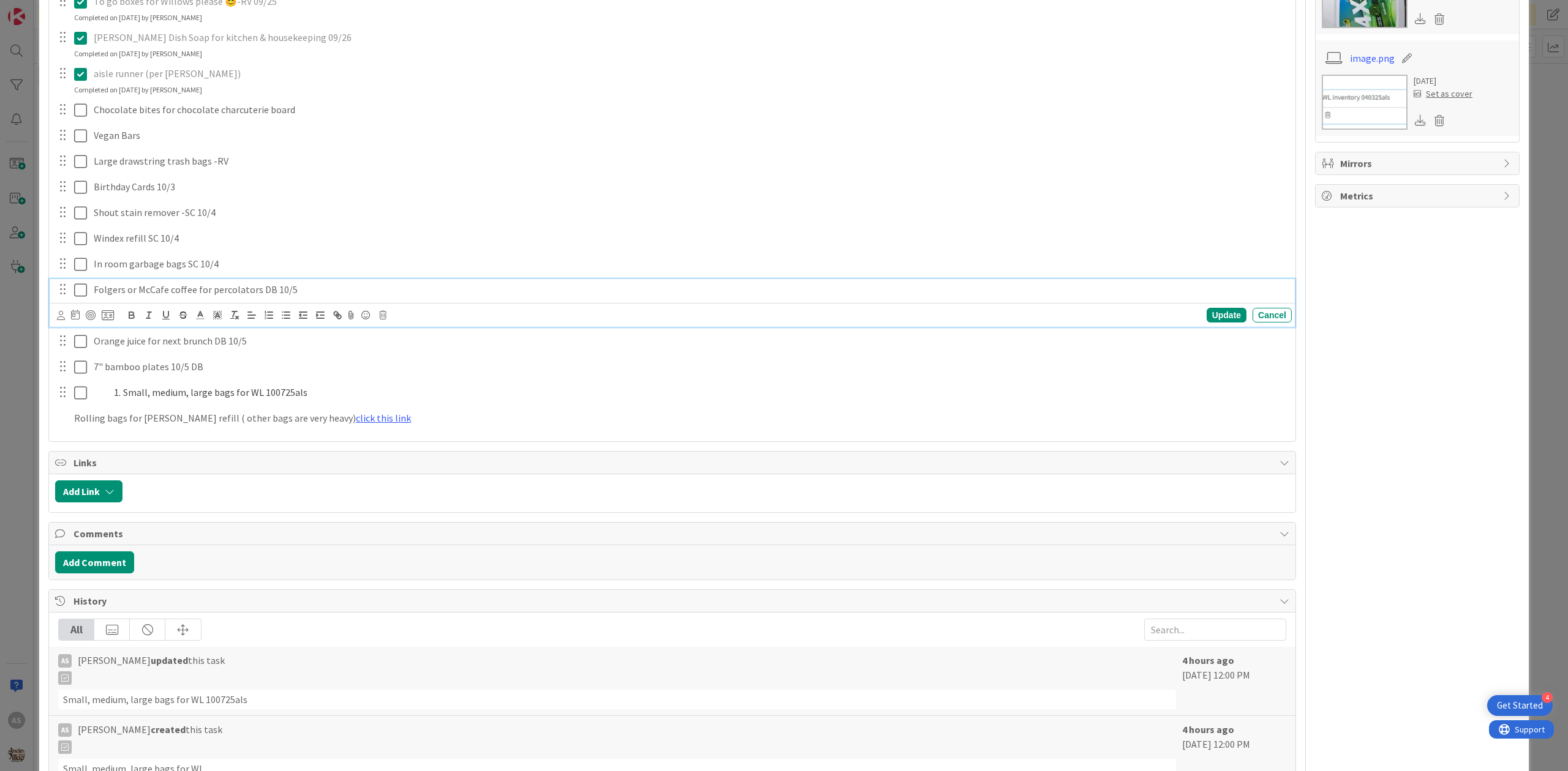
click at [548, 449] on div "Title 25 / 128 Things need to be ordered Description AS [PERSON_NAME] just join…" at bounding box center [672, 207] width 1248 height 1624
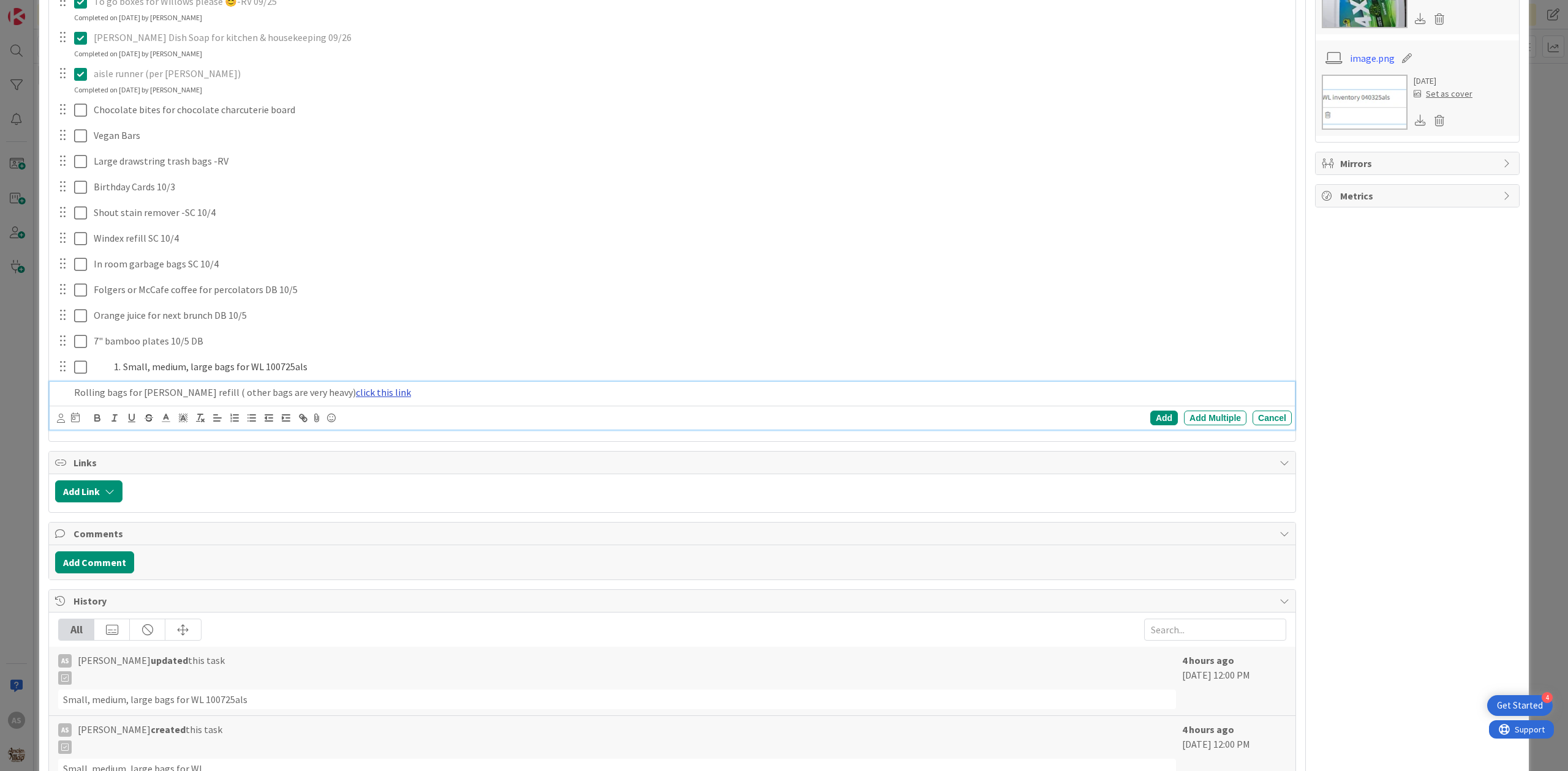
click at [361, 395] on link "click this link" at bounding box center [383, 392] width 55 height 13
click at [332, 419] on link "[URL][DOMAIN_NAME]" at bounding box center [317, 416] width 84 height 15
click at [405, 545] on div "Comments" at bounding box center [673, 533] width 1247 height 22
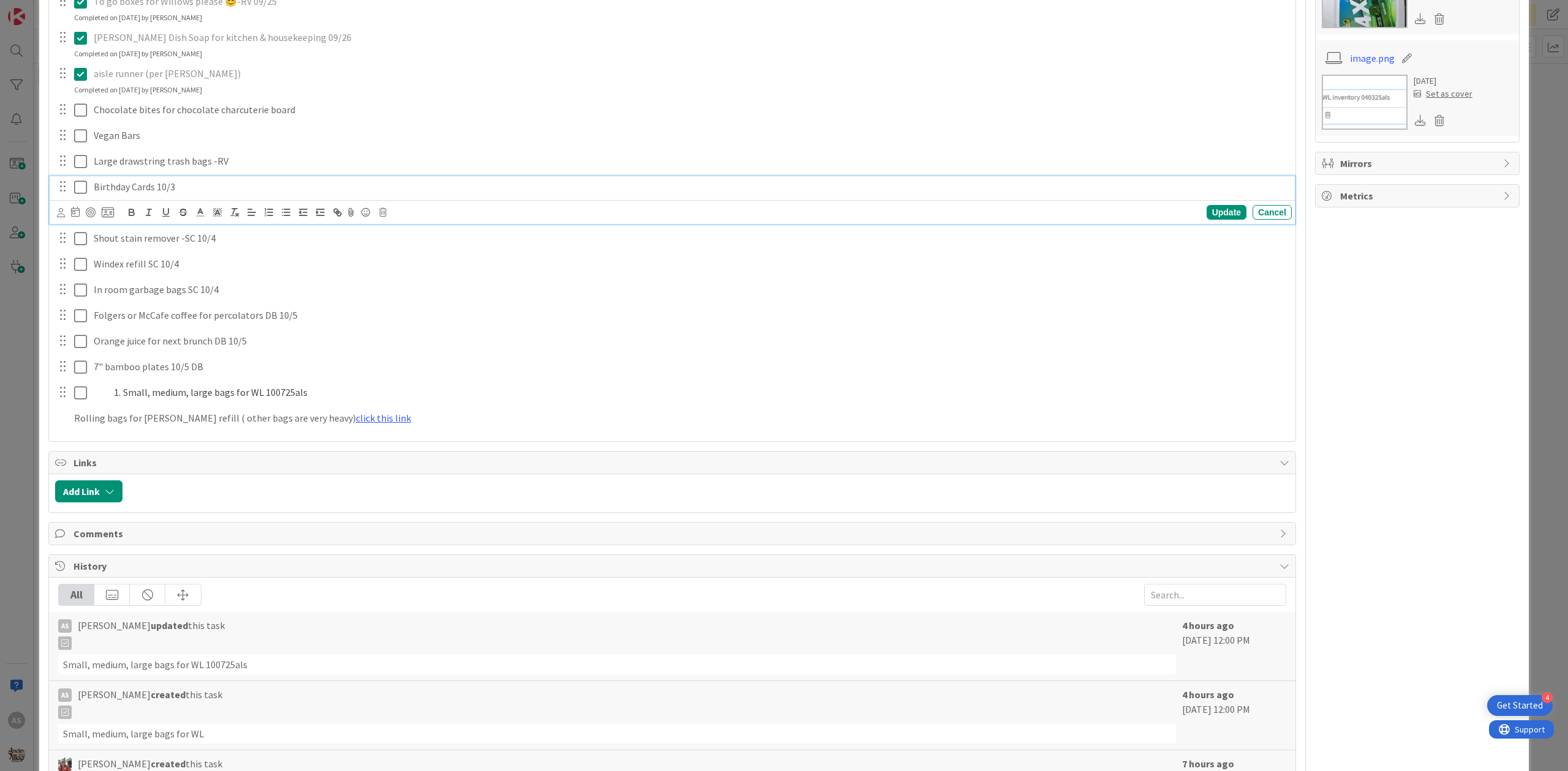
click at [483, 177] on div "Birthday Cards 10/3" at bounding box center [690, 187] width 1203 height 21
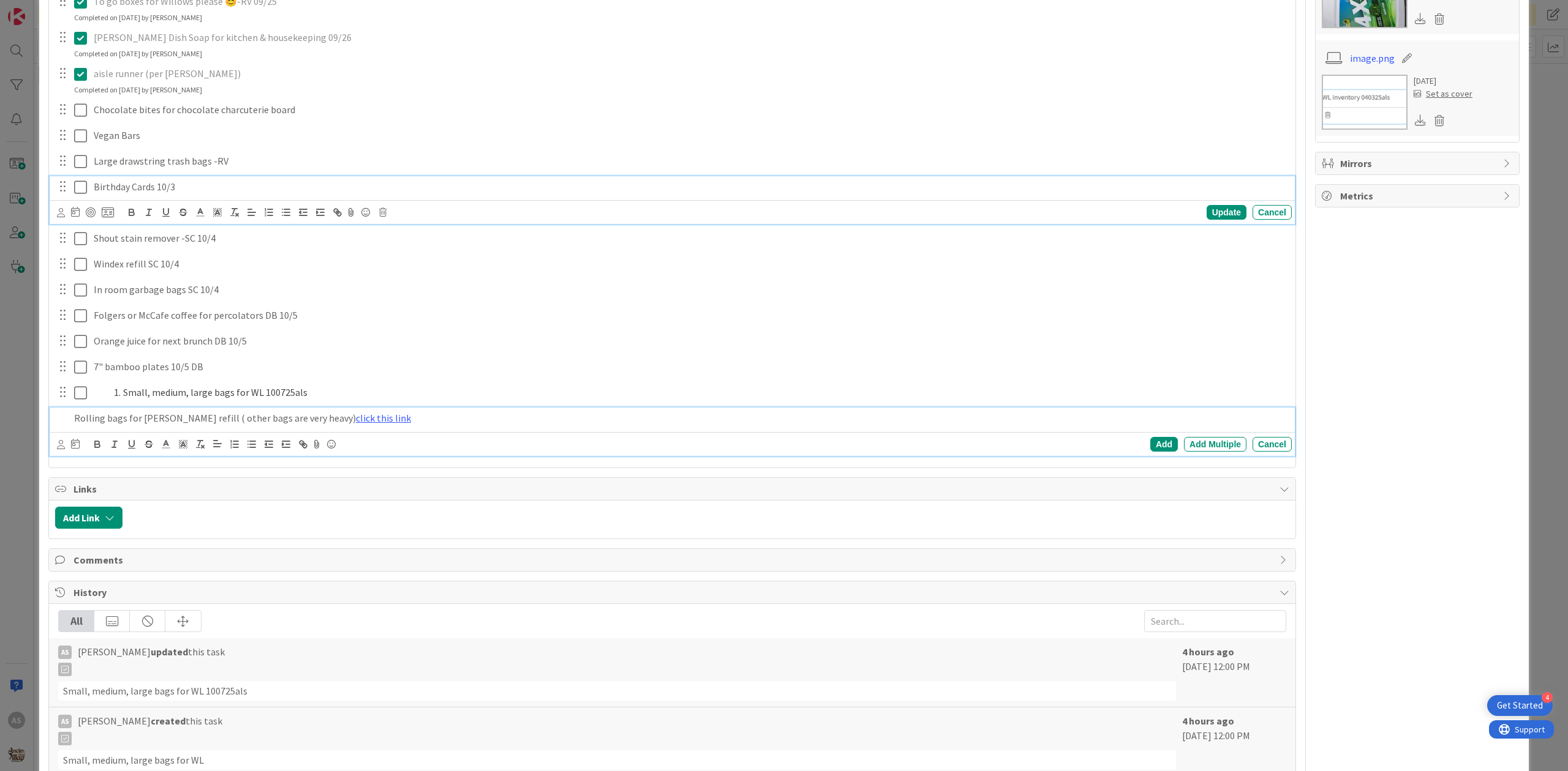
click at [86, 416] on p "Rolling bags for [PERSON_NAME] refill ( other bags are very heavy) click this l…" at bounding box center [680, 418] width 1213 height 15
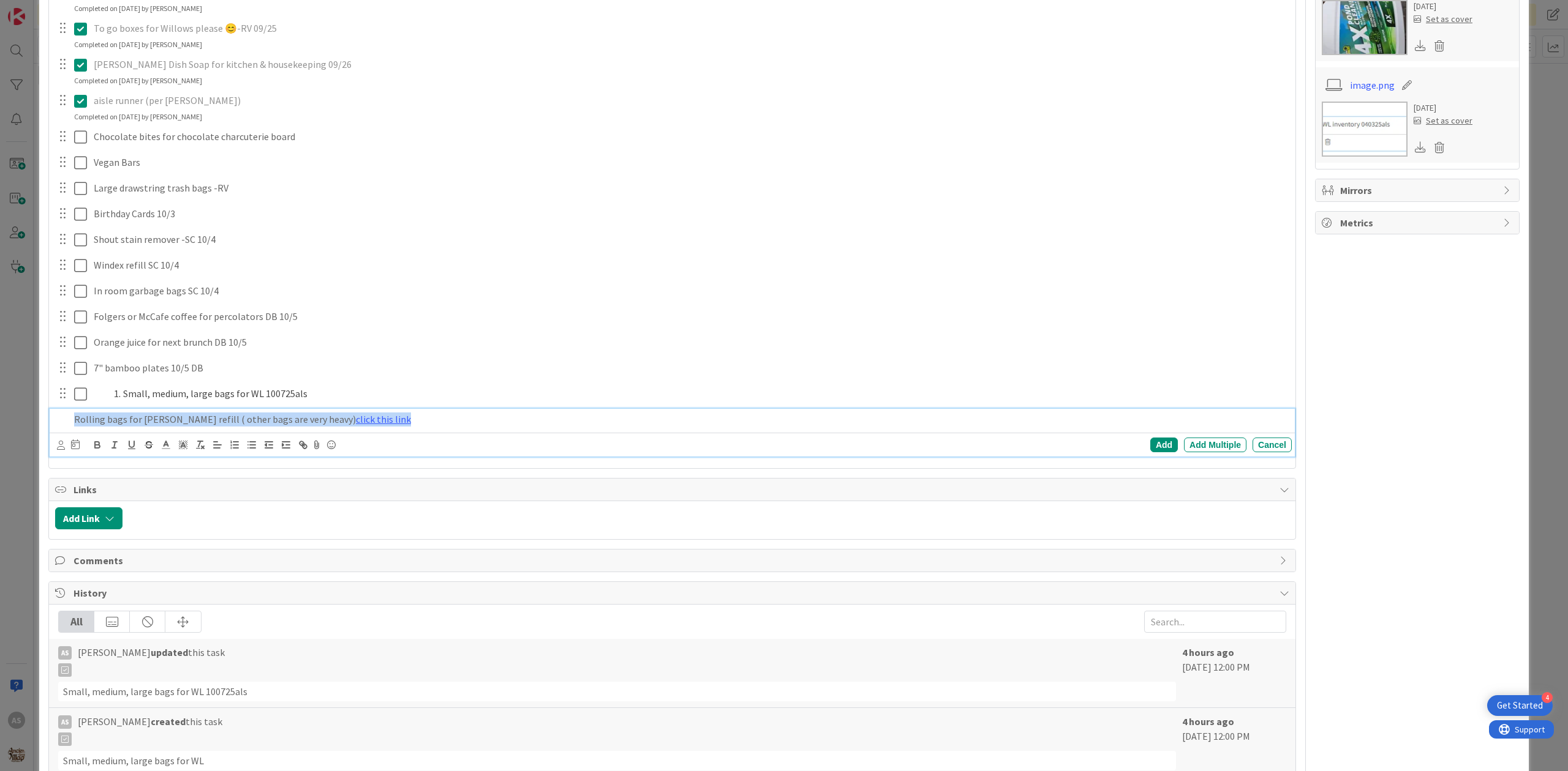
drag, startPoint x: 390, startPoint y: 416, endPoint x: 21, endPoint y: 348, distance: 375.2
click at [23, 351] on div "ID 2858 A Day as a Villager - Prep, Implement and Execute Things Needing to be …" at bounding box center [784, 385] width 1568 height 771
copy p "Rolling bags for [PERSON_NAME] refill ( other bags are very heavy) click this l…"
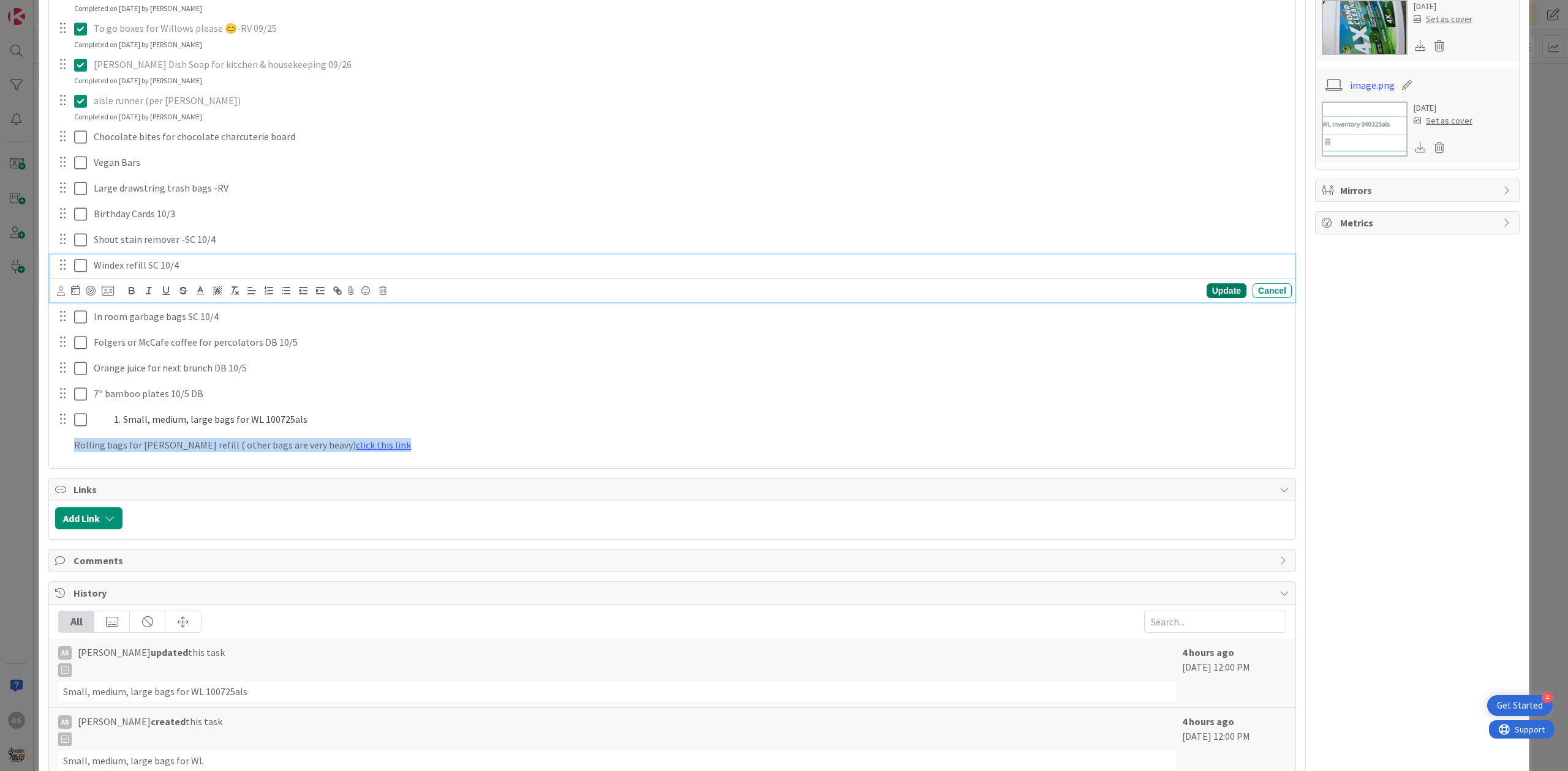
scroll to position [652, 0]
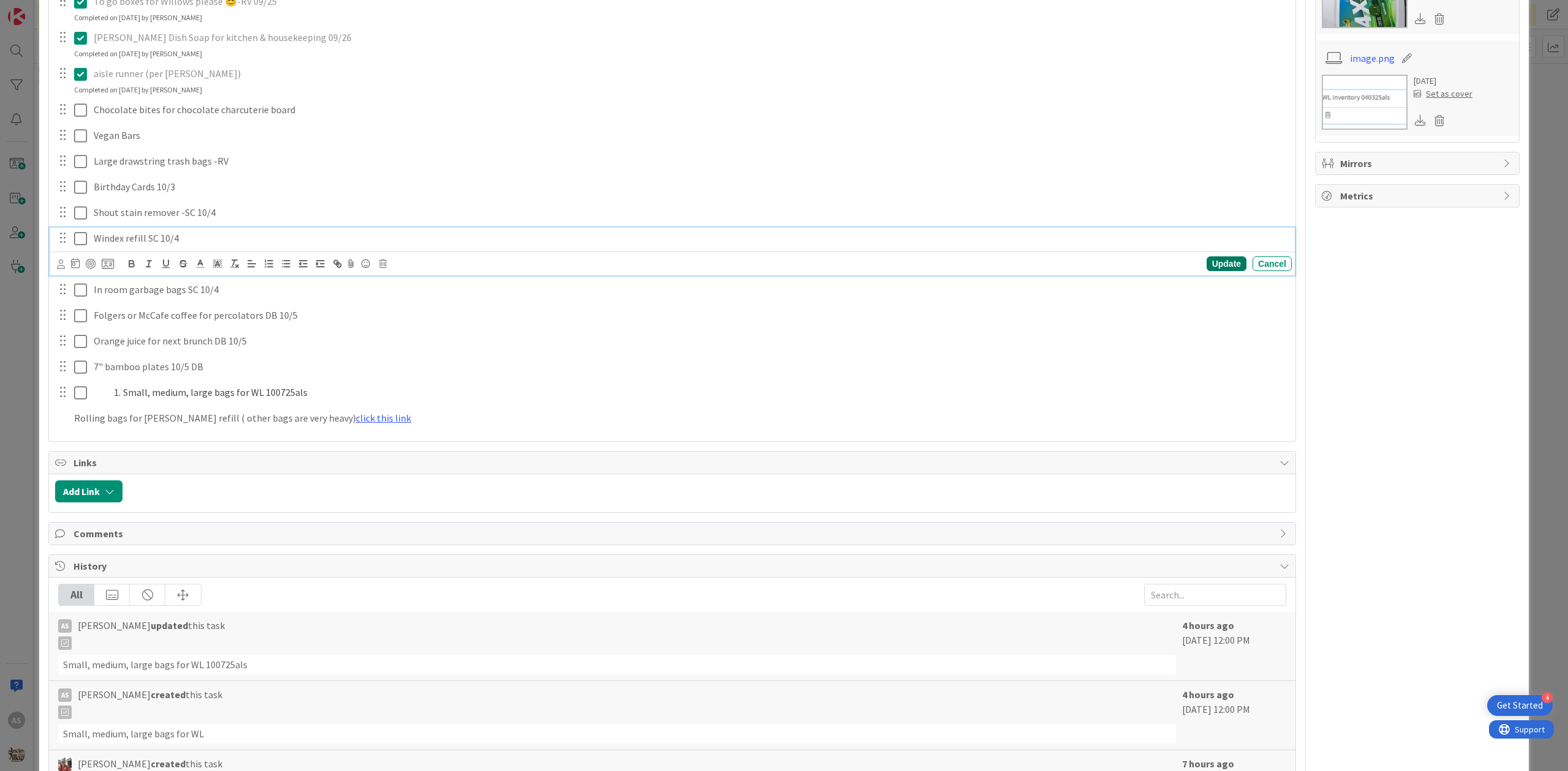
click at [1194, 262] on div "Windex refill SC 10/4 Update Cancel" at bounding box center [672, 252] width 1245 height 48
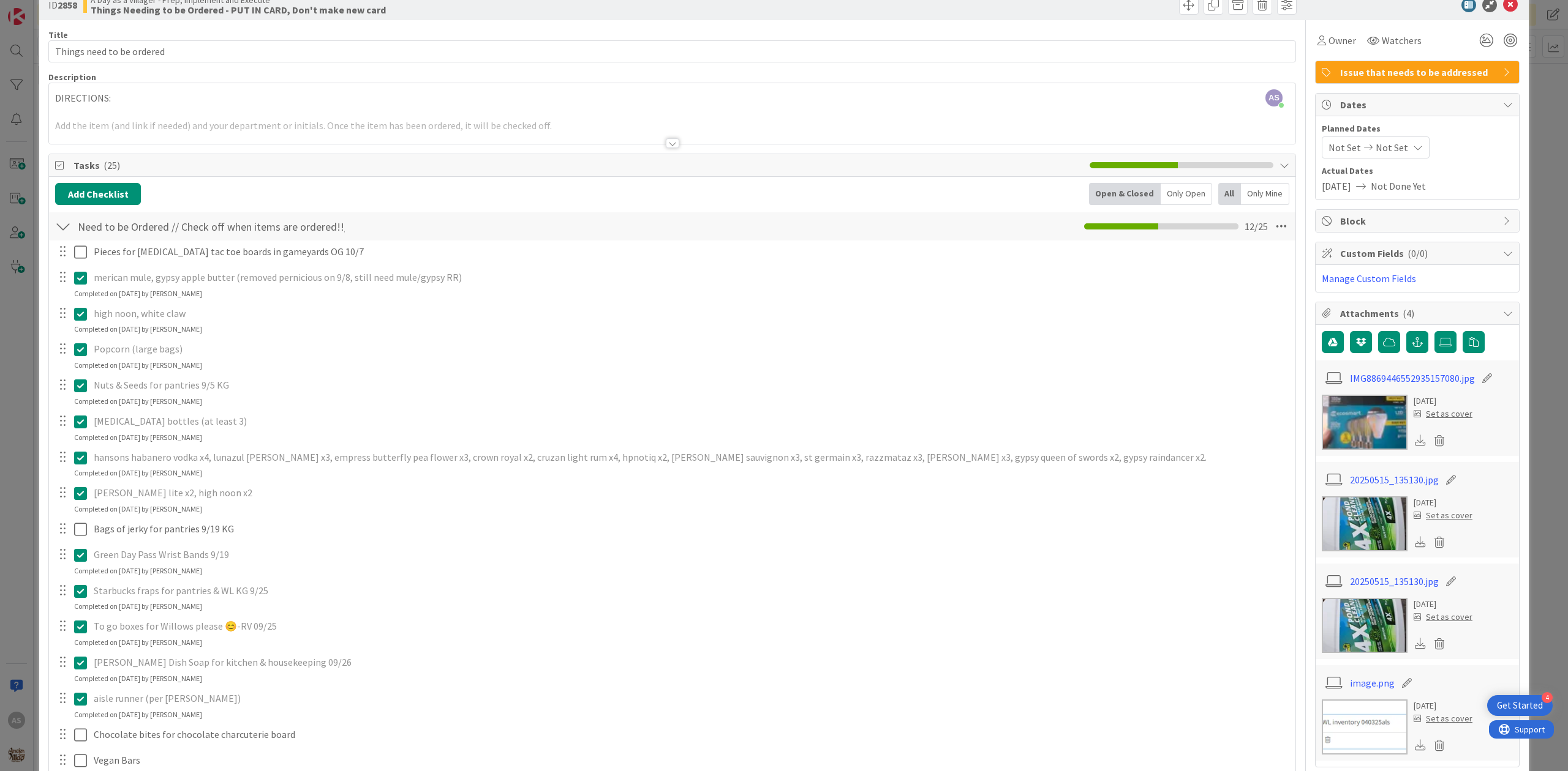
scroll to position [0, 0]
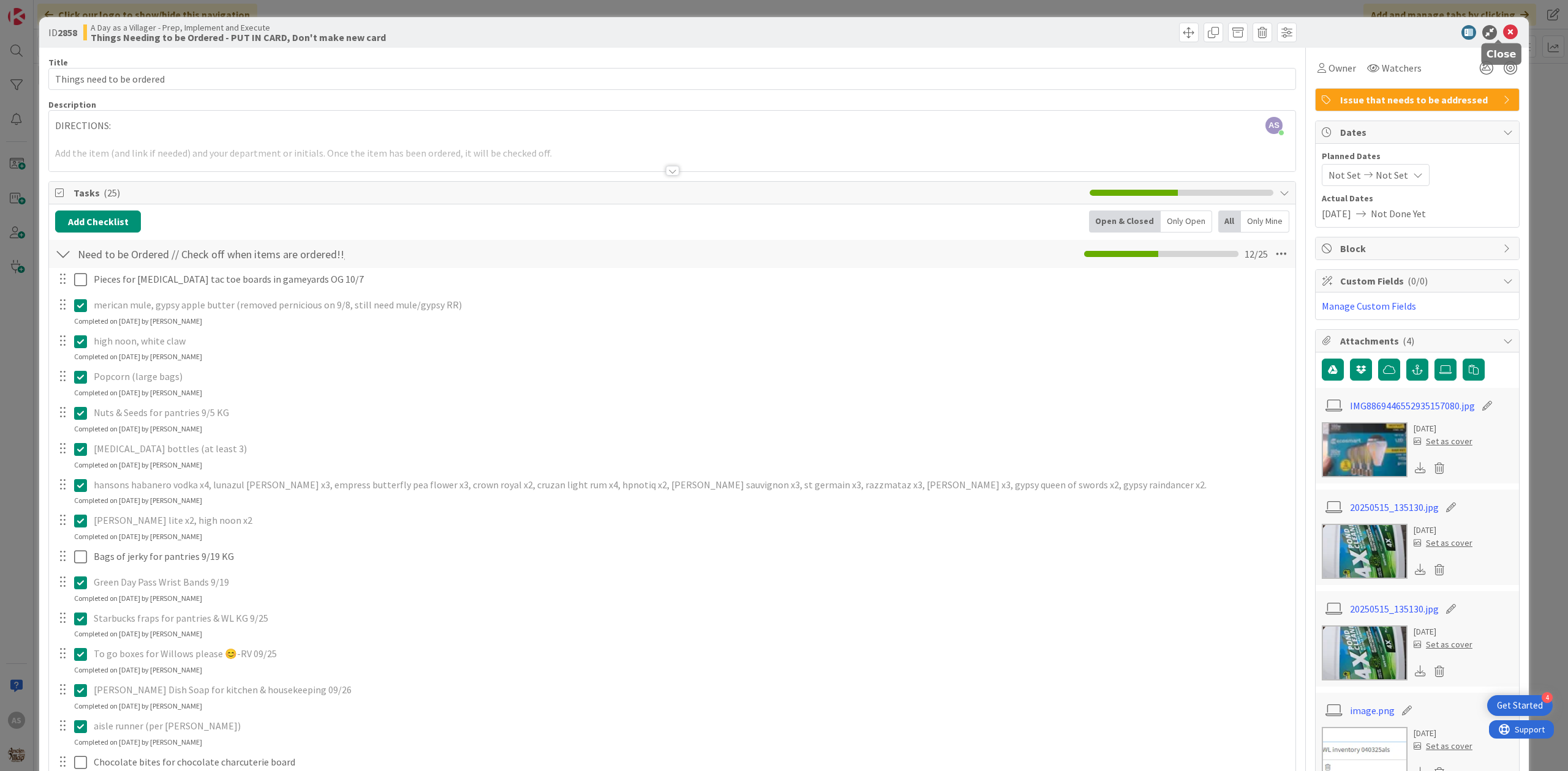
click at [1503, 33] on icon at bounding box center [1510, 32] width 15 height 15
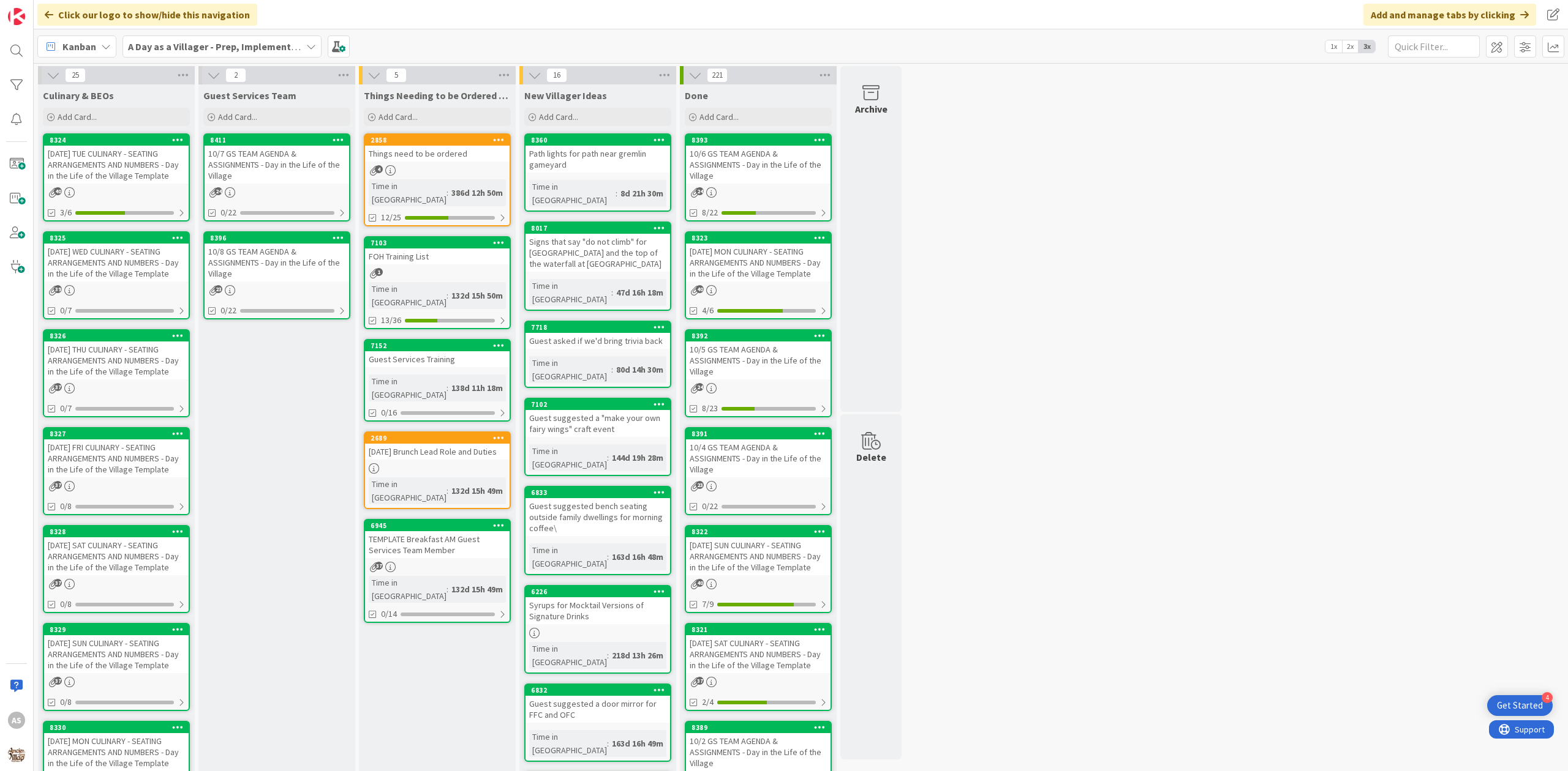
click at [255, 161] on div "10/7 GS TEAM AGENDA & ASSIGNMENTS - Day in the Life of the Village" at bounding box center [276, 164] width 144 height 38
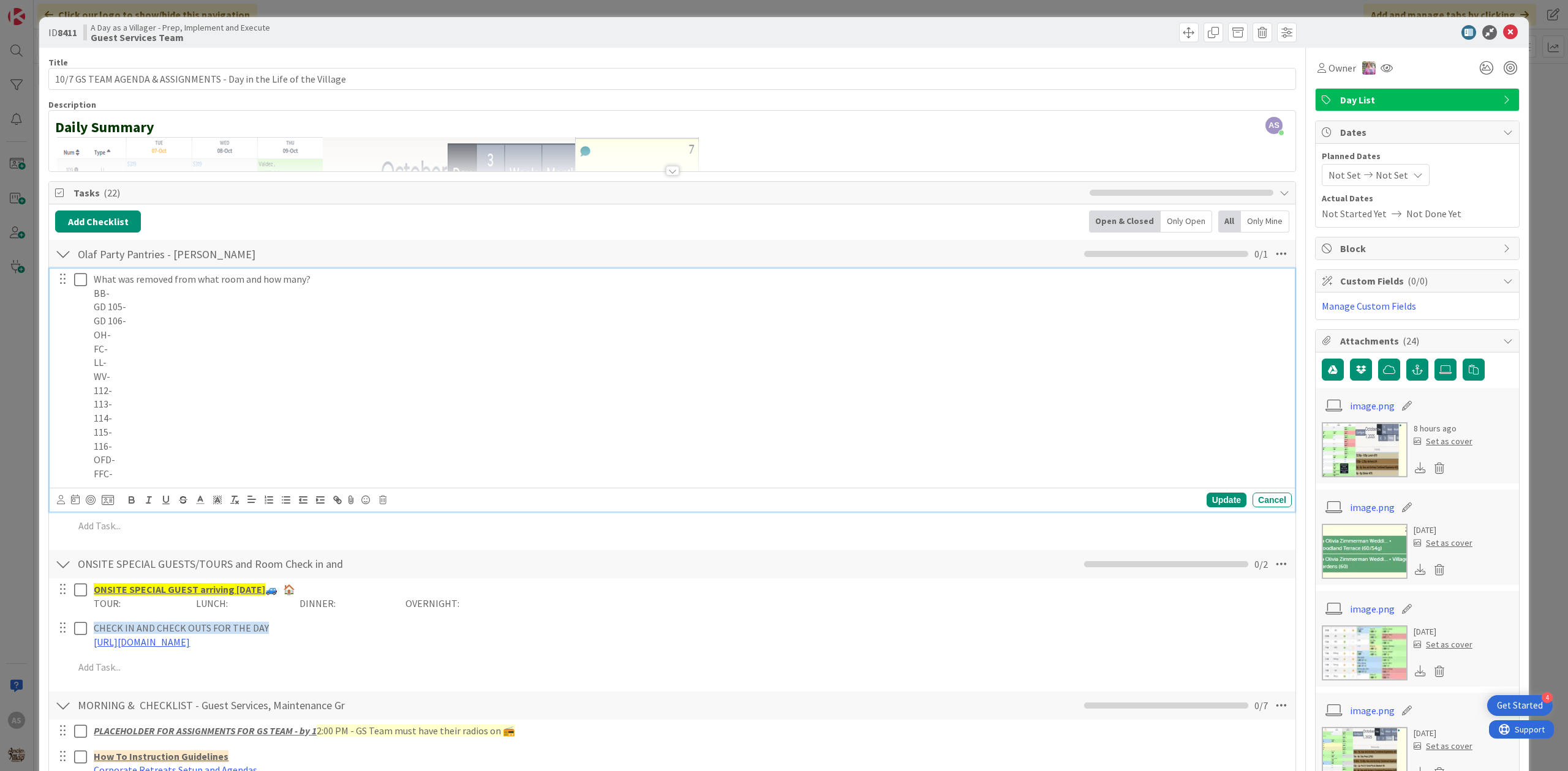
click at [79, 284] on icon at bounding box center [80, 280] width 13 height 15
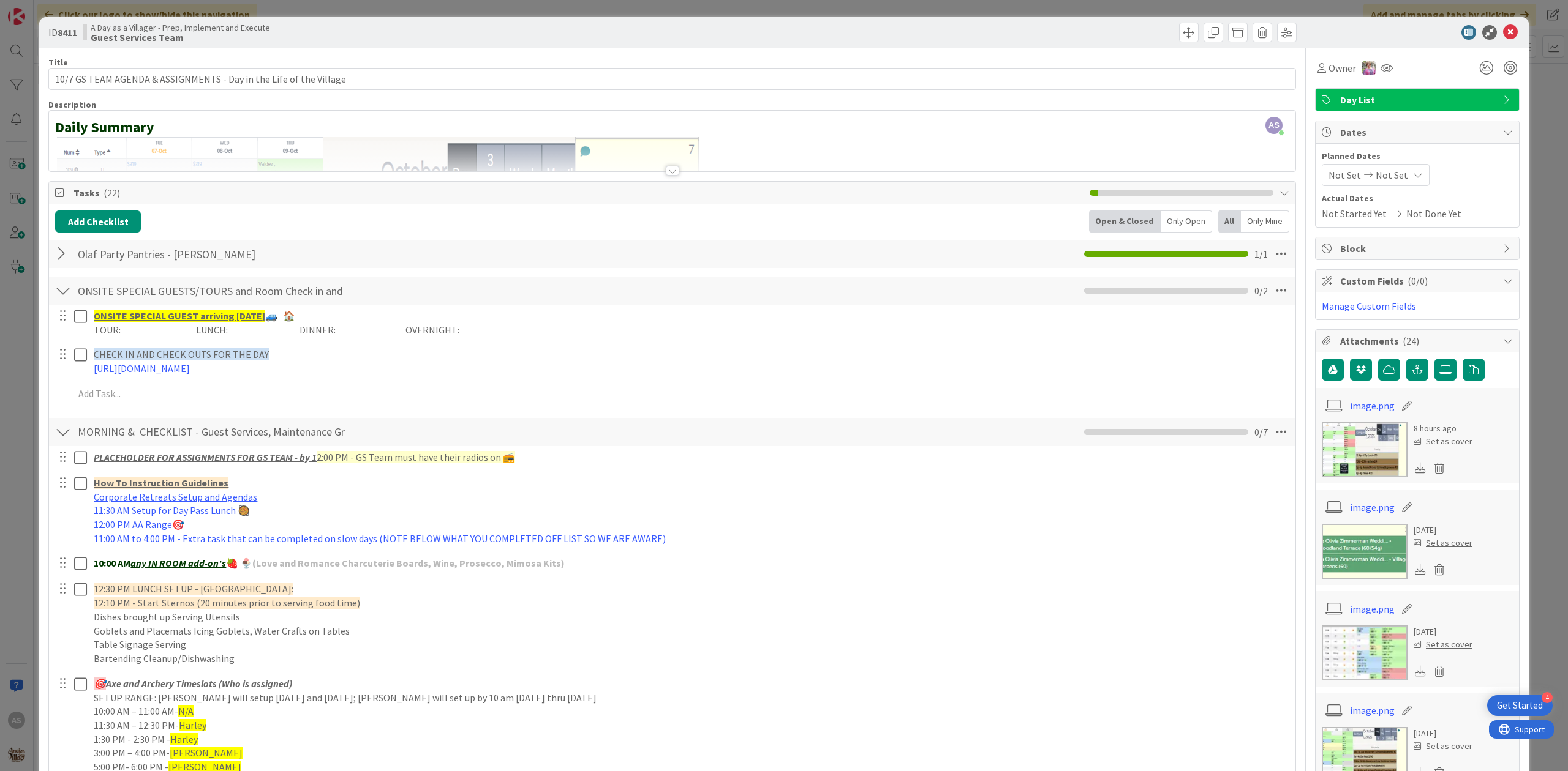
click at [1495, 40] on div "ID 8411 A Day as a Villager - Prep, Implement and Execute Guest Services Team" at bounding box center [783, 33] width 1490 height 31
click at [1503, 32] on icon at bounding box center [1510, 32] width 15 height 15
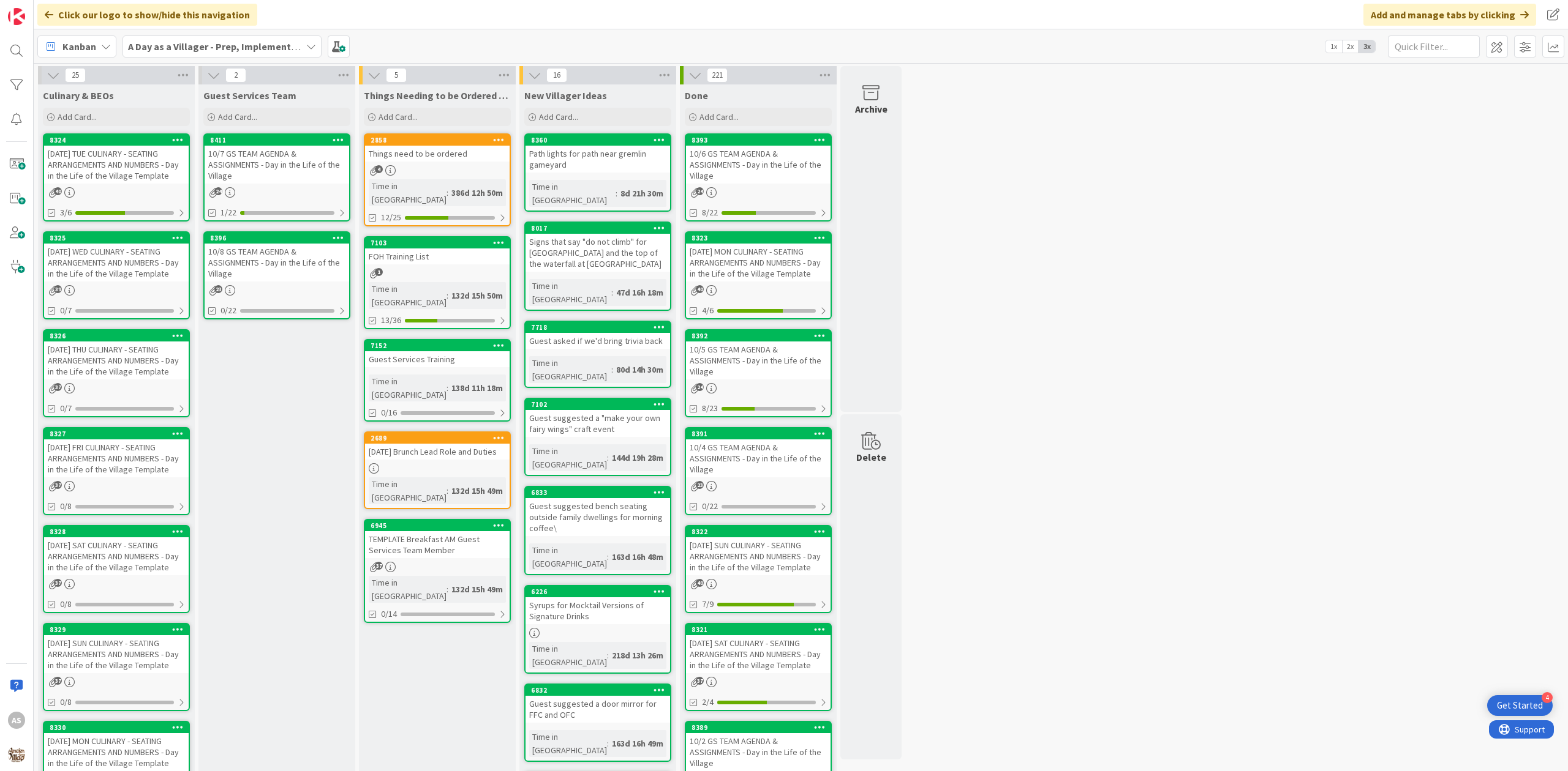
click at [130, 366] on div "[DATE] THU CULINARY - SEATING ARRANGEMENTS AND NUMBERS - Day in the Life of the…" at bounding box center [116, 360] width 144 height 38
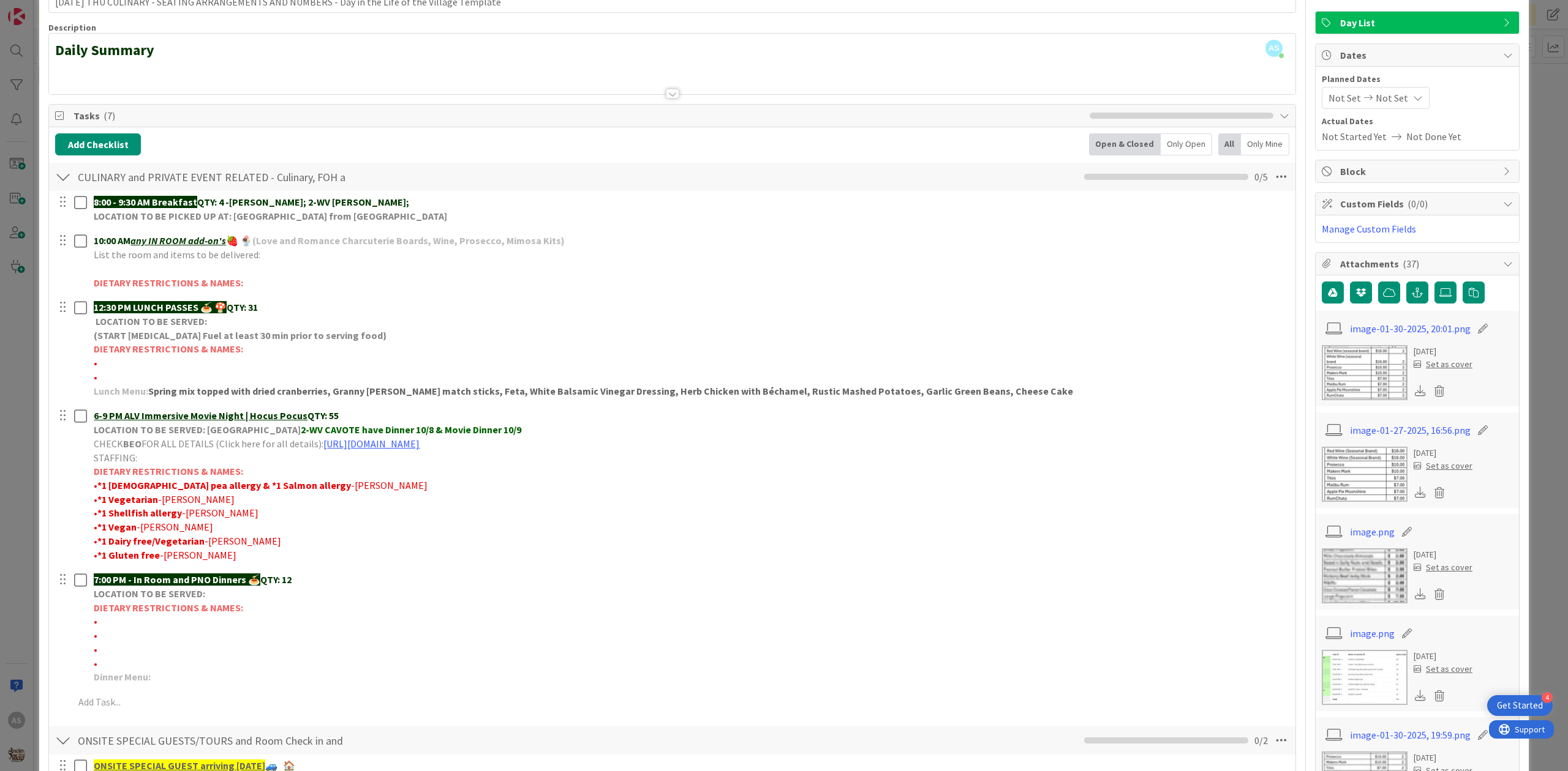
scroll to position [245, 0]
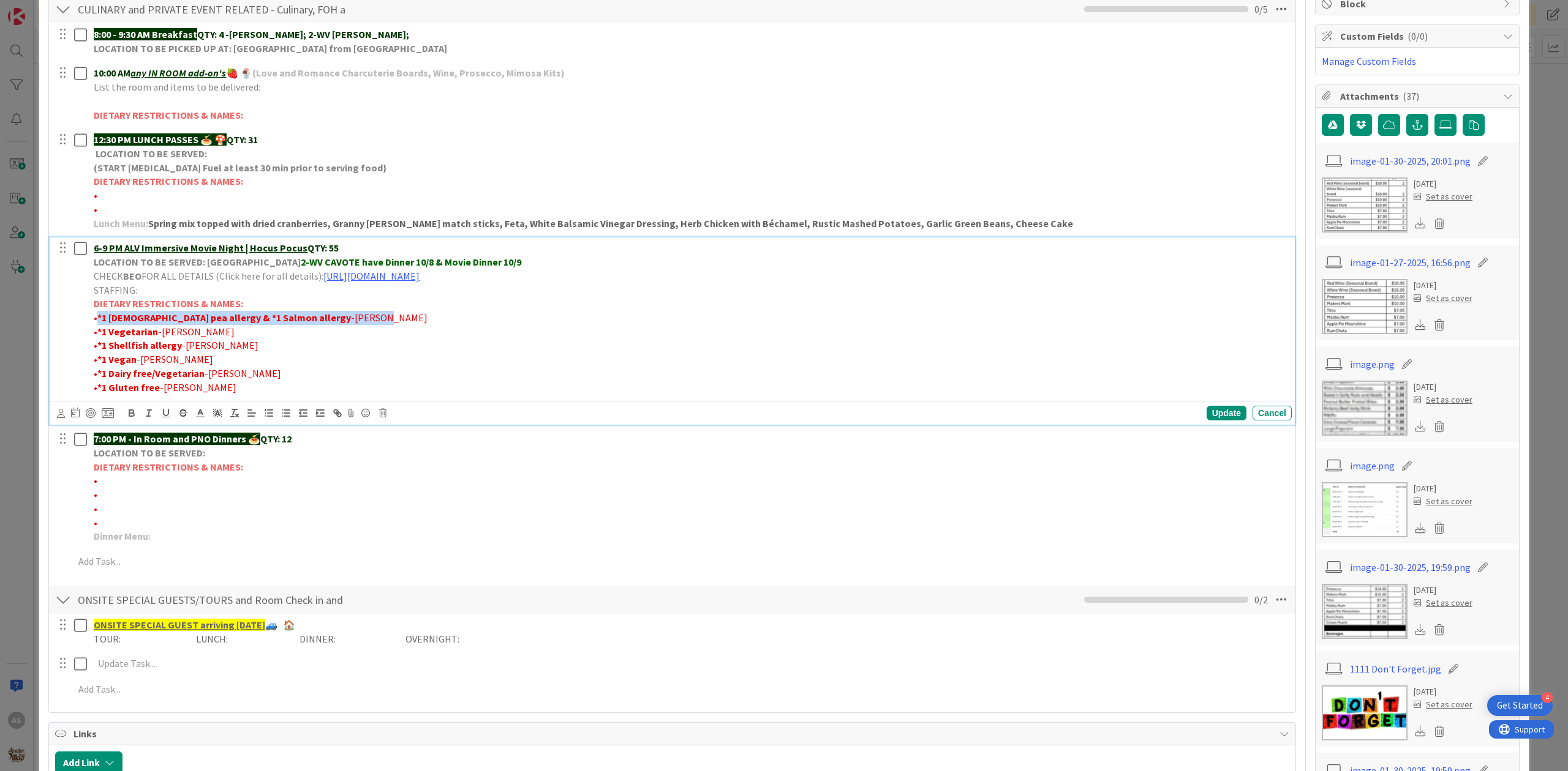
drag, startPoint x: 96, startPoint y: 317, endPoint x: 345, endPoint y: 324, distance: 249.1
click at [345, 324] on p "• *1 [DEMOGRAPHIC_DATA] pea allergy & *1 Salmon allergy -[PERSON_NAME]" at bounding box center [690, 317] width 1193 height 15
copy p "*1 [DEMOGRAPHIC_DATA] pea allergy & *1 Salmon allergy -[PERSON_NAME]"
drag, startPoint x: 199, startPoint y: 334, endPoint x: 89, endPoint y: 331, distance: 110.0
click at [89, 331] on div "6-9 PM ALV Immersive Movie Night | Hocus Pocus QTY: 55 LOCATION TO BE SERVED: […" at bounding box center [690, 318] width 1203 height 161
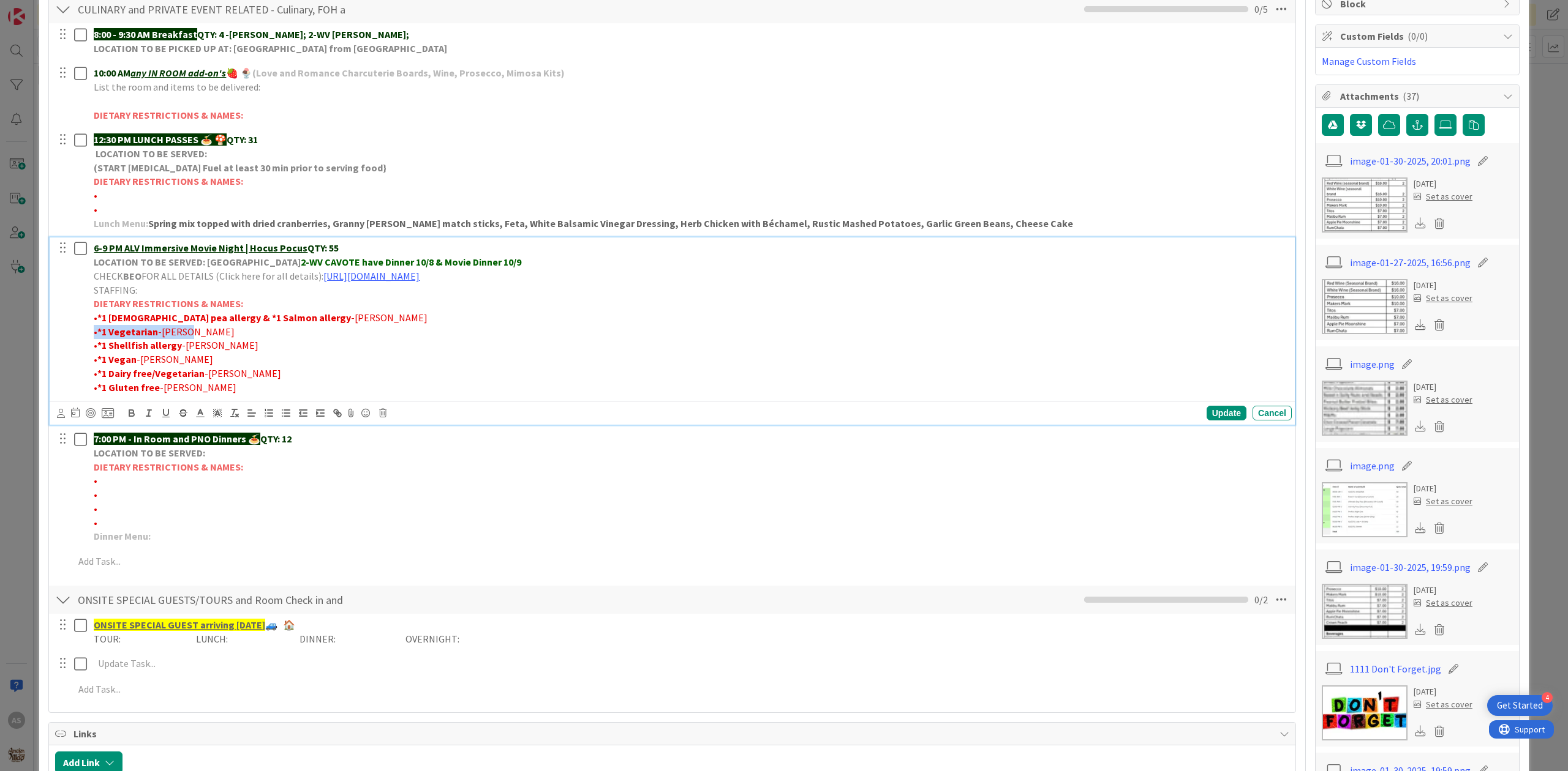
copy p "• *1 Vegetarian -[PERSON_NAME]"
drag, startPoint x: 196, startPoint y: 352, endPoint x: 96, endPoint y: 352, distance: 100.0
click at [96, 352] on p "• *1 Shellfish allergy -[PERSON_NAME]" at bounding box center [690, 345] width 1193 height 15
copy p "*1 Shellfish allergy -[PERSON_NAME]"
drag, startPoint x: 128, startPoint y: 371, endPoint x: 92, endPoint y: 364, distance: 36.7
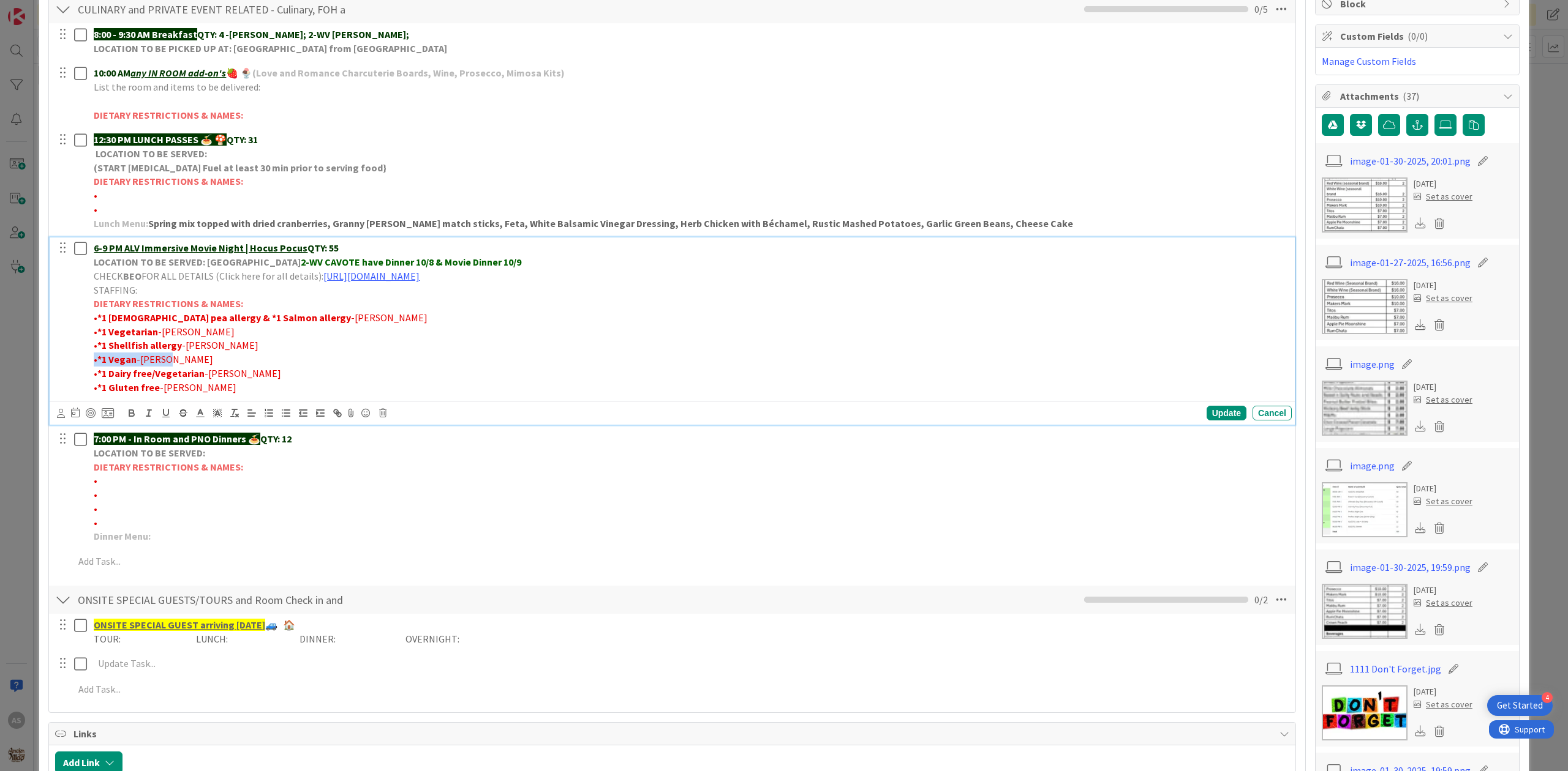
click at [92, 364] on div "6-9 PM ALV Immersive Movie Night | Hocus Pocus QTY: 55 LOCATION TO BE SERVED: […" at bounding box center [690, 318] width 1203 height 161
copy p "• *1 [PERSON_NAME]"
drag, startPoint x: 256, startPoint y: 379, endPoint x: 99, endPoint y: 374, distance: 157.1
click at [99, 374] on p "• *1 Dairy free/Vegetarian -[PERSON_NAME]" at bounding box center [690, 373] width 1193 height 15
copy p "*1 Dairy free/Vegetarian -[PERSON_NAME]"
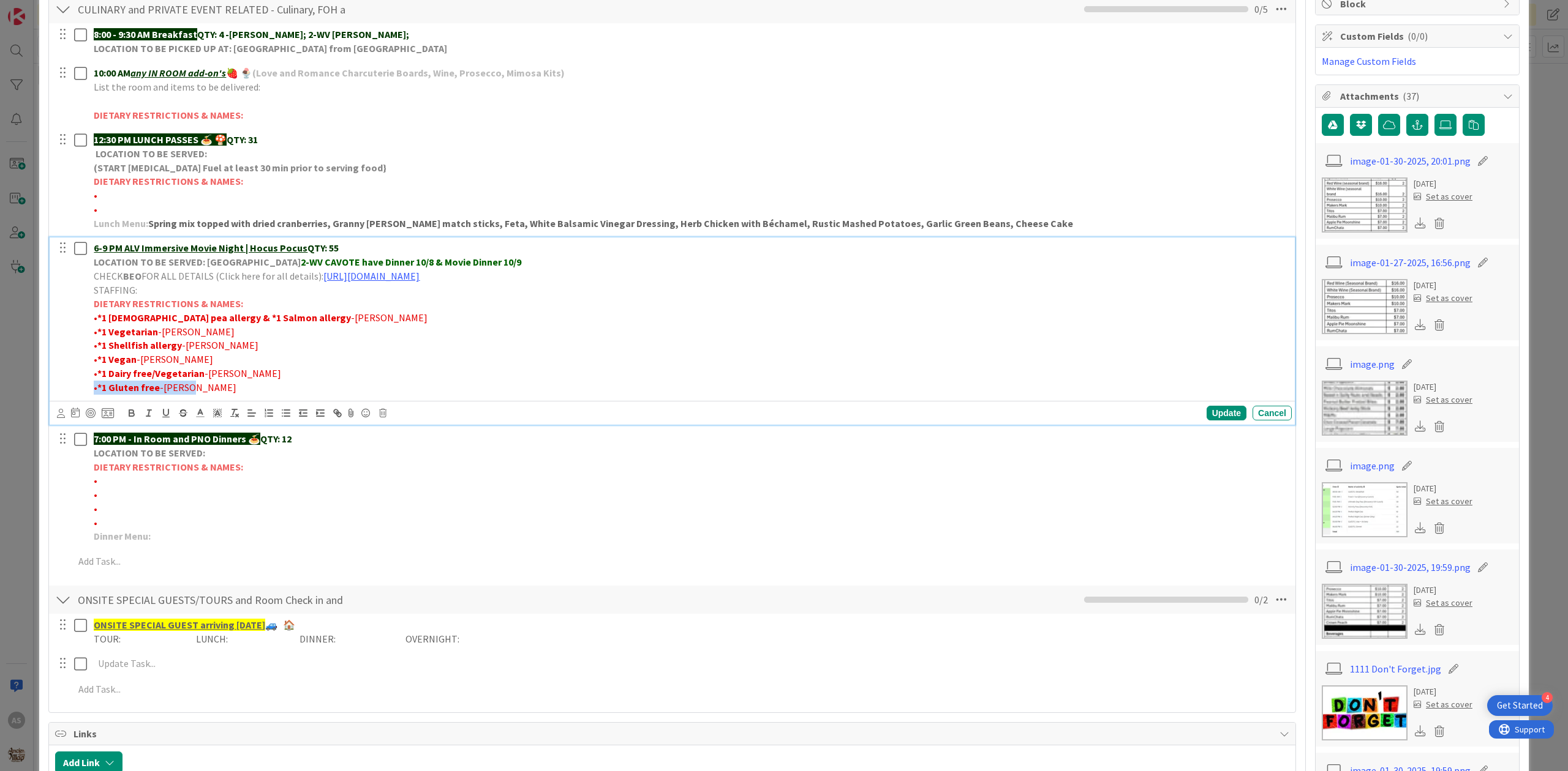
drag, startPoint x: 195, startPoint y: 390, endPoint x: 91, endPoint y: 396, distance: 104.2
click at [91, 396] on div "6-9 PM ALV Immersive Movie Night | Hocus Pocus QTY: 55 LOCATION TO BE SERVED: […" at bounding box center [690, 318] width 1203 height 161
copy p "• *1 Gluten free -[PERSON_NAME]"
